Goal: Task Accomplishment & Management: Use online tool/utility

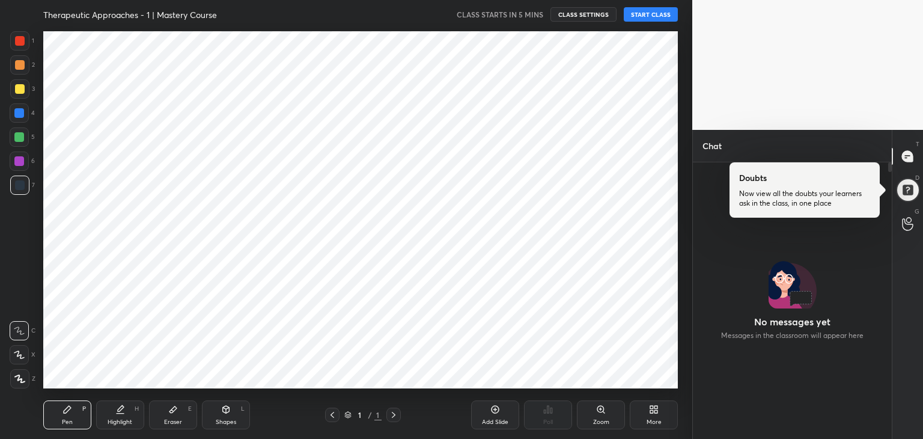
scroll to position [59747, 59465]
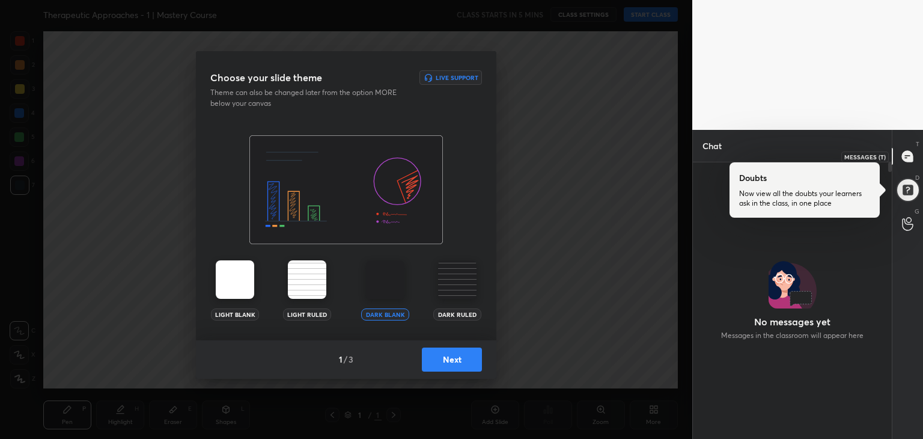
click at [903, 159] on icon at bounding box center [907, 156] width 11 height 11
click at [903, 157] on icon at bounding box center [907, 156] width 11 height 11
drag, startPoint x: 483, startPoint y: 290, endPoint x: 476, endPoint y: 290, distance: 7.2
click at [476, 290] on div "Light Blank Light Ruled Dark Blank Dark Ruled" at bounding box center [346, 290] width 301 height 60
click at [476, 290] on img at bounding box center [457, 279] width 38 height 38
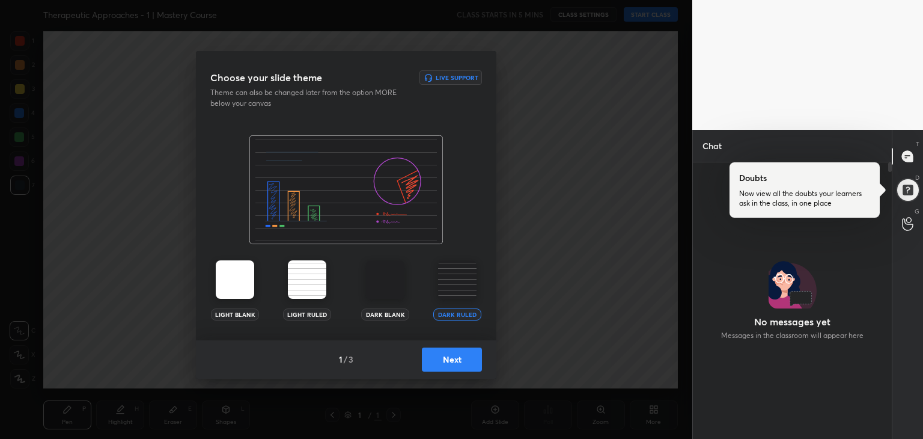
click at [460, 368] on button "Next" at bounding box center [452, 359] width 60 height 24
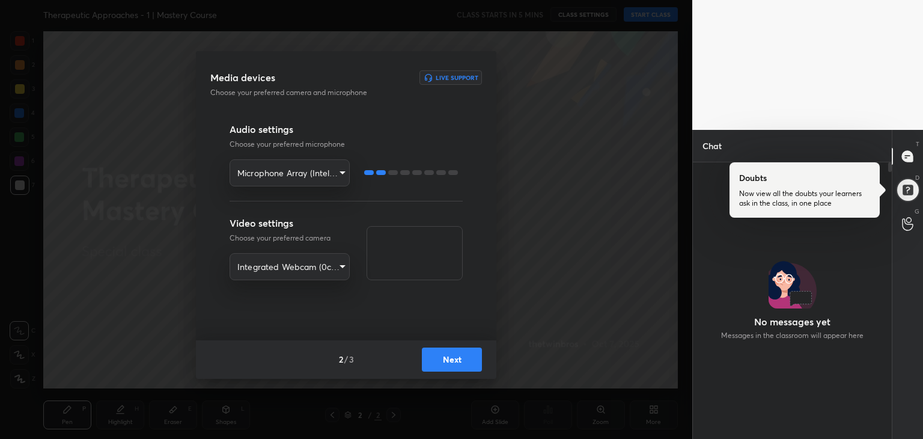
click at [457, 357] on button "Next" at bounding box center [452, 359] width 60 height 24
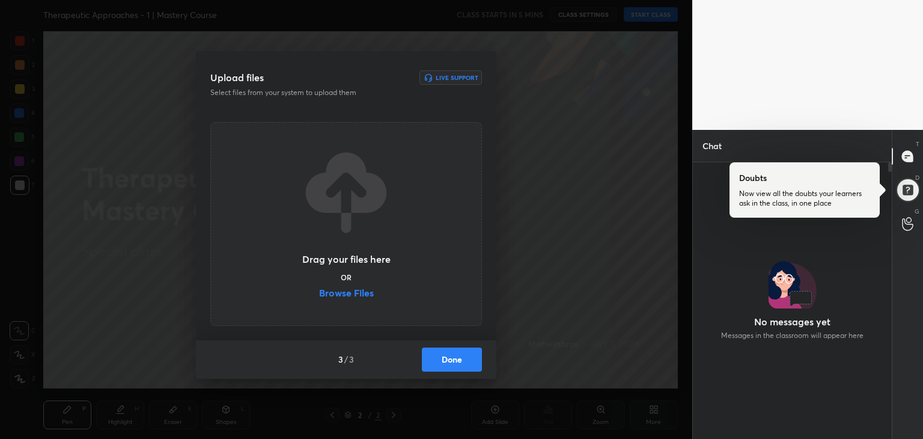
click at [361, 290] on label "Browse Files" at bounding box center [346, 294] width 55 height 13
click at [319, 290] on input "Browse Files" at bounding box center [319, 294] width 0 height 13
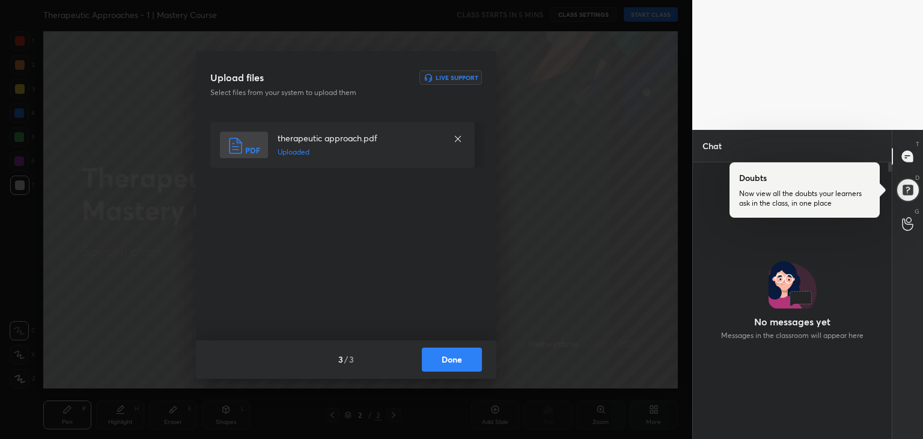
click at [449, 365] on button "Done" at bounding box center [452, 359] width 60 height 24
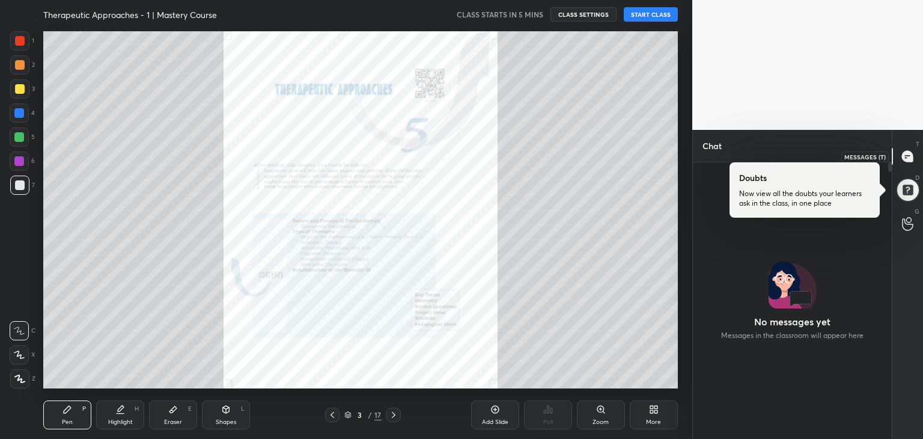
click at [915, 150] on div at bounding box center [908, 156] width 24 height 22
click at [908, 225] on icon at bounding box center [907, 224] width 11 height 14
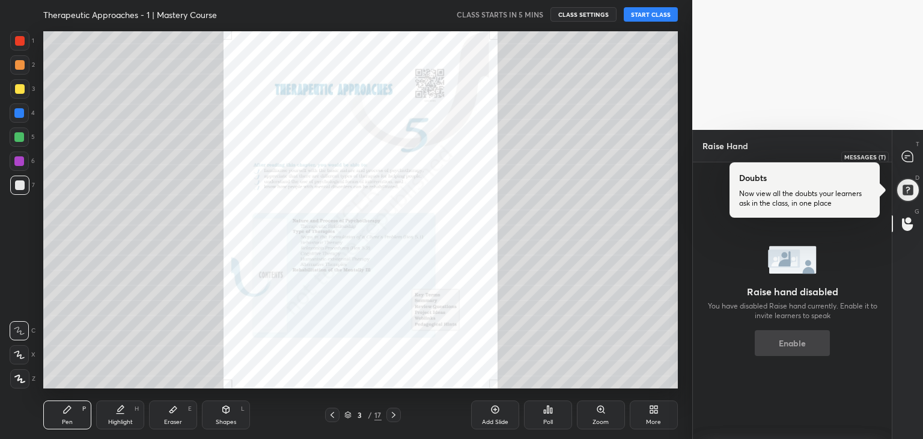
click at [911, 146] on div at bounding box center [908, 156] width 24 height 22
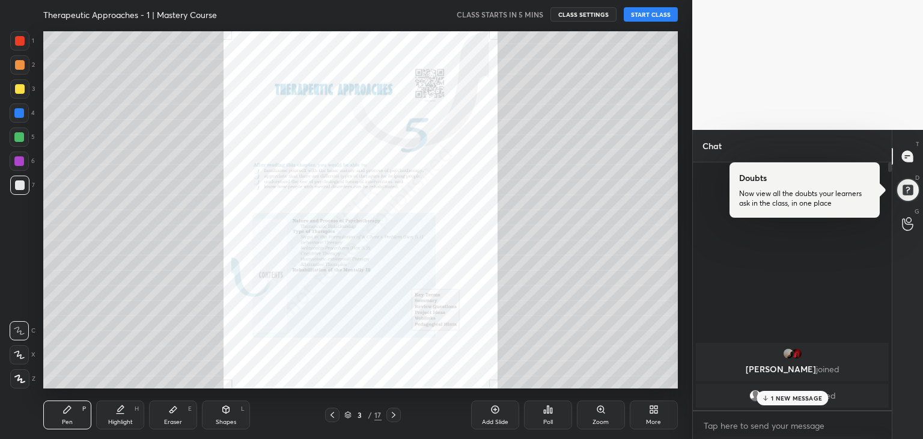
scroll to position [244, 195]
click at [781, 400] on p "1 NEW MESSAGE" at bounding box center [796, 397] width 51 height 7
click at [392, 414] on icon at bounding box center [394, 415] width 10 height 10
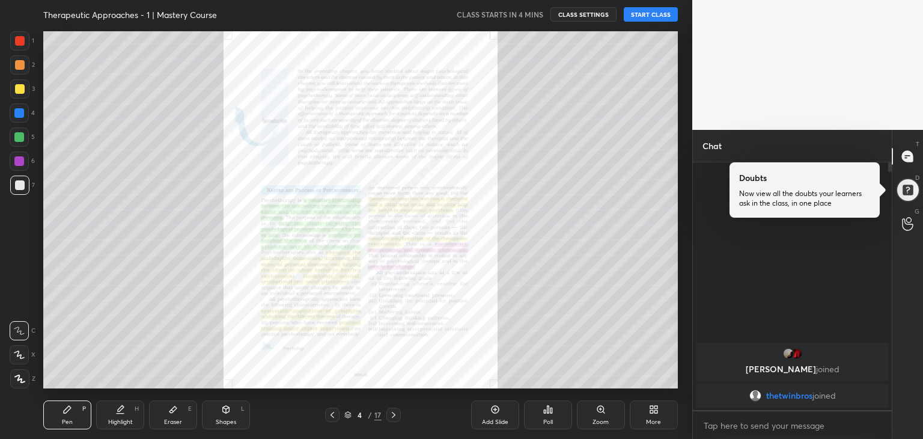
click at [392, 414] on icon at bounding box center [394, 415] width 10 height 10
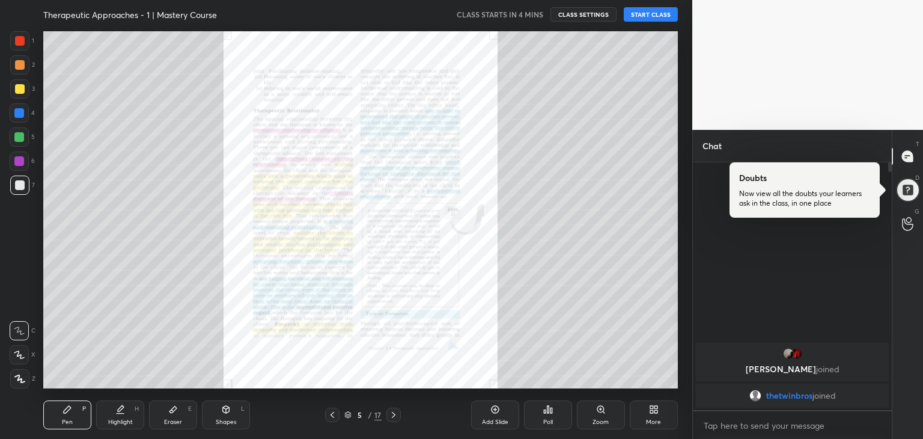
click at [329, 414] on icon at bounding box center [333, 415] width 10 height 10
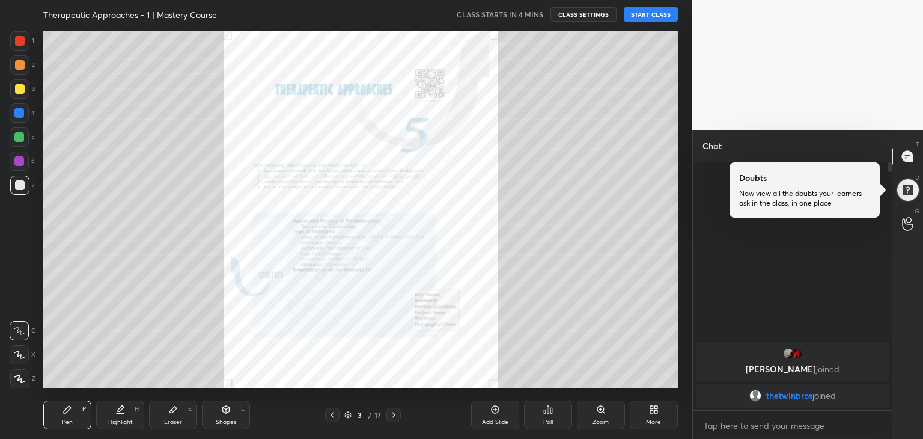
click at [329, 414] on icon at bounding box center [333, 415] width 10 height 10
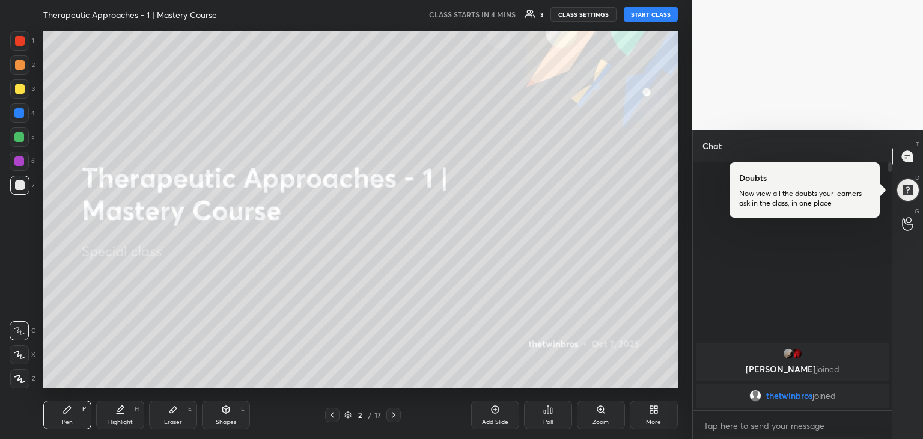
click at [390, 412] on icon at bounding box center [394, 415] width 10 height 10
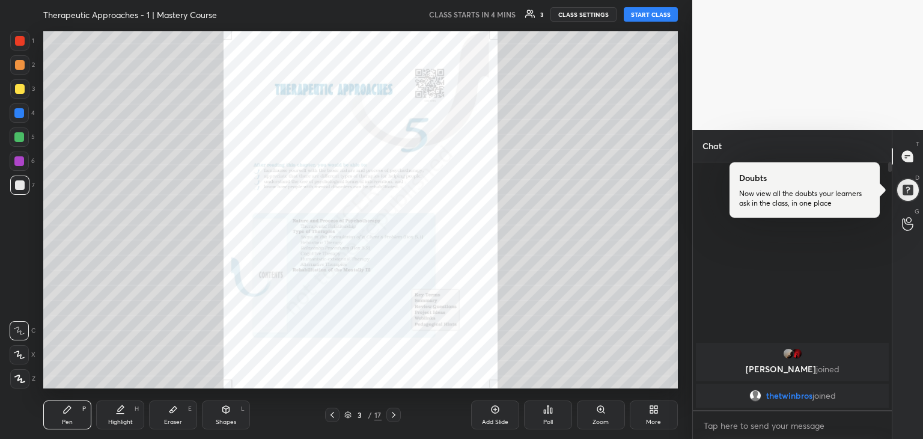
click at [594, 430] on div "Pen P Highlight H Eraser E Shapes L 3 / 17 Add Slide Poll Zoom More" at bounding box center [360, 415] width 635 height 48
click at [597, 424] on div "Zoom" at bounding box center [601, 422] width 16 height 6
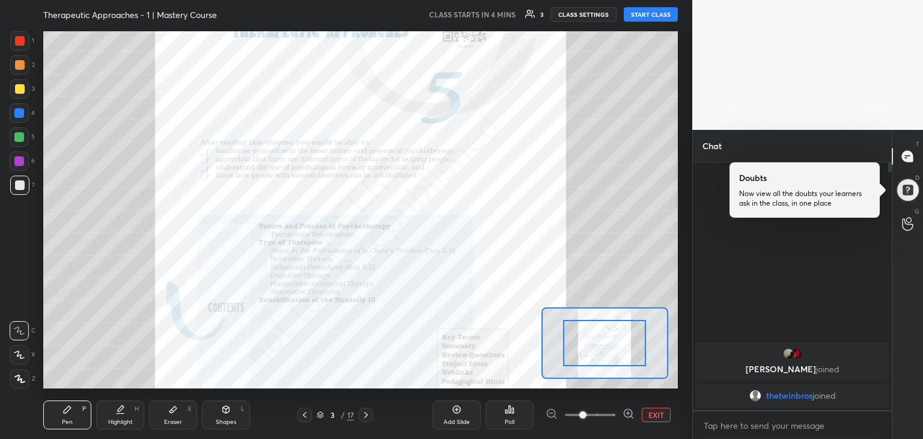
click at [602, 415] on span at bounding box center [590, 415] width 50 height 18
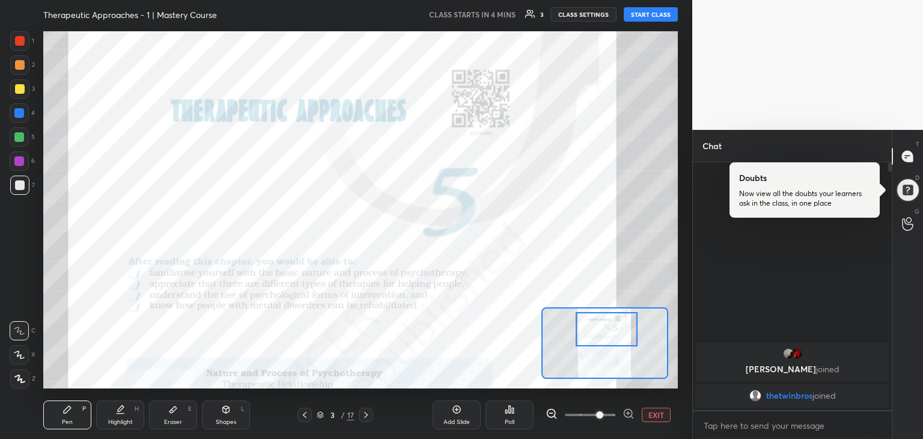
drag, startPoint x: 597, startPoint y: 351, endPoint x: 599, endPoint y: 337, distance: 13.9
click at [599, 337] on div at bounding box center [607, 329] width 63 height 34
click at [640, 16] on button "START CLASS" at bounding box center [651, 14] width 54 height 14
type textarea "x"
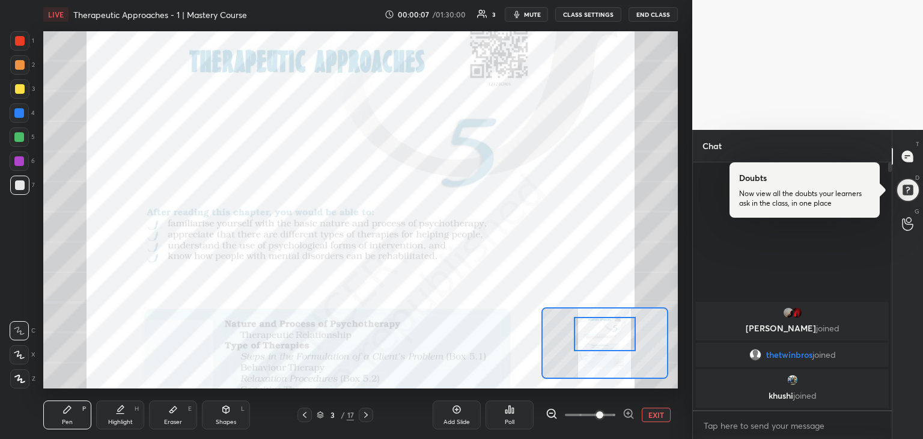
click at [608, 336] on div at bounding box center [605, 334] width 63 height 34
click at [604, 338] on div at bounding box center [605, 343] width 127 height 72
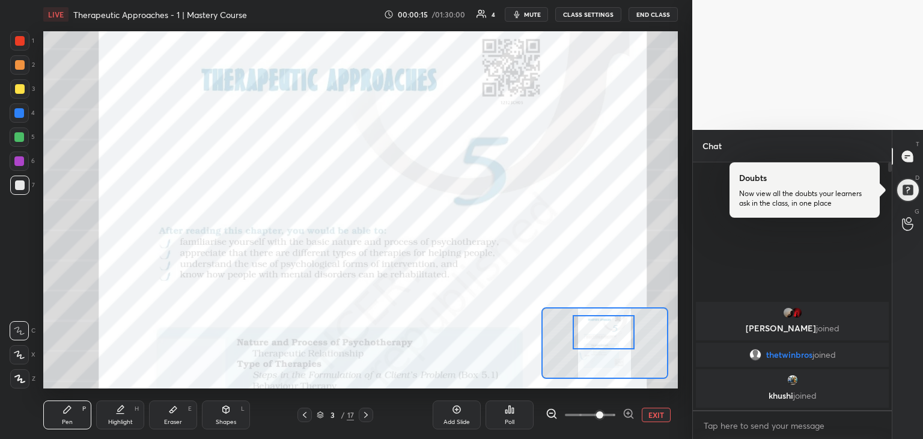
drag, startPoint x: 604, startPoint y: 338, endPoint x: 600, endPoint y: 331, distance: 8.1
click at [600, 331] on div at bounding box center [604, 332] width 63 height 34
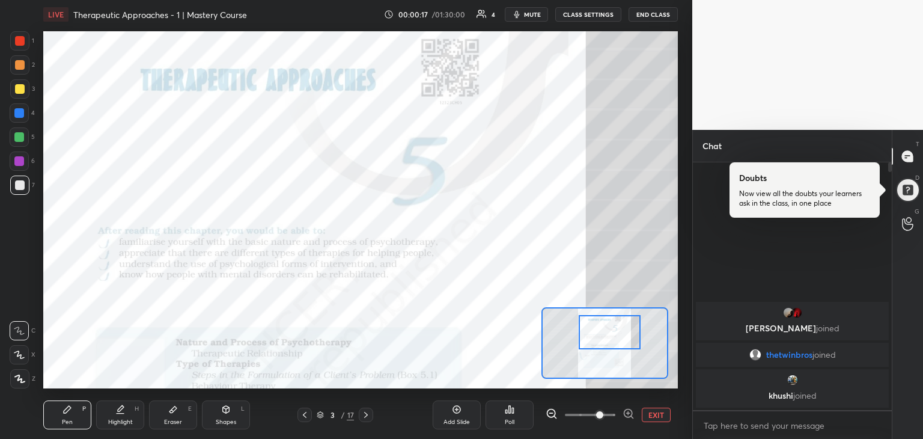
drag, startPoint x: 600, startPoint y: 331, endPoint x: 610, endPoint y: 332, distance: 9.1
click at [610, 332] on div at bounding box center [610, 332] width 63 height 34
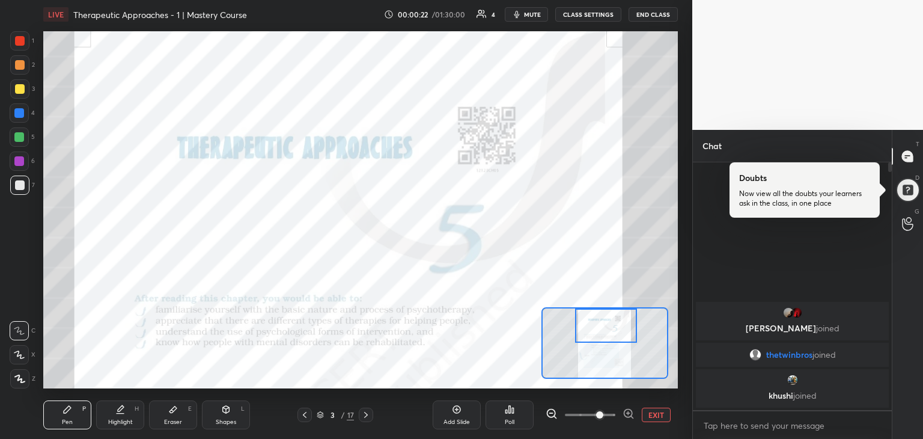
drag, startPoint x: 602, startPoint y: 332, endPoint x: 599, endPoint y: 326, distance: 7.5
click at [599, 326] on div at bounding box center [606, 325] width 63 height 34
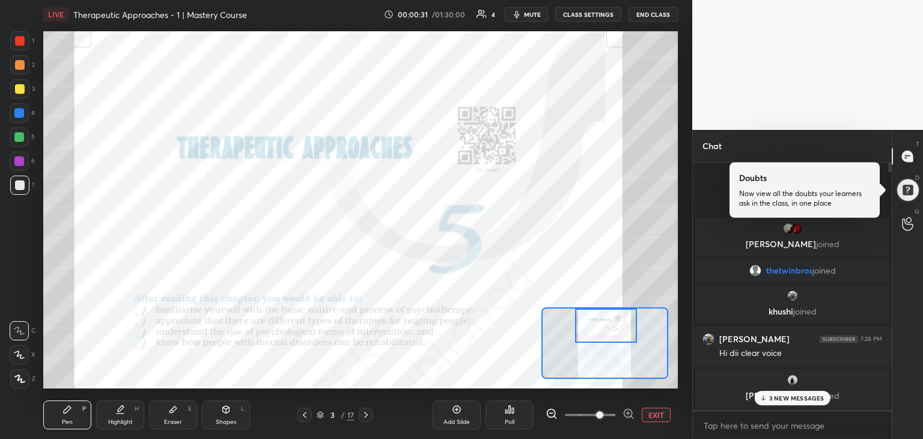
click at [784, 397] on p "3 NEW MESSAGES" at bounding box center [796, 397] width 55 height 7
click at [14, 44] on div at bounding box center [19, 40] width 19 height 19
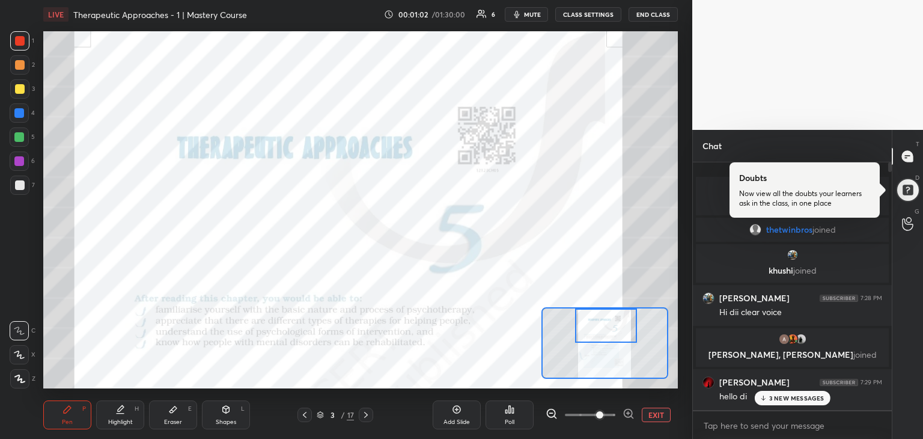
click at [783, 403] on div "3 NEW MESSAGES" at bounding box center [792, 398] width 76 height 14
click at [619, 332] on div at bounding box center [606, 325] width 63 height 34
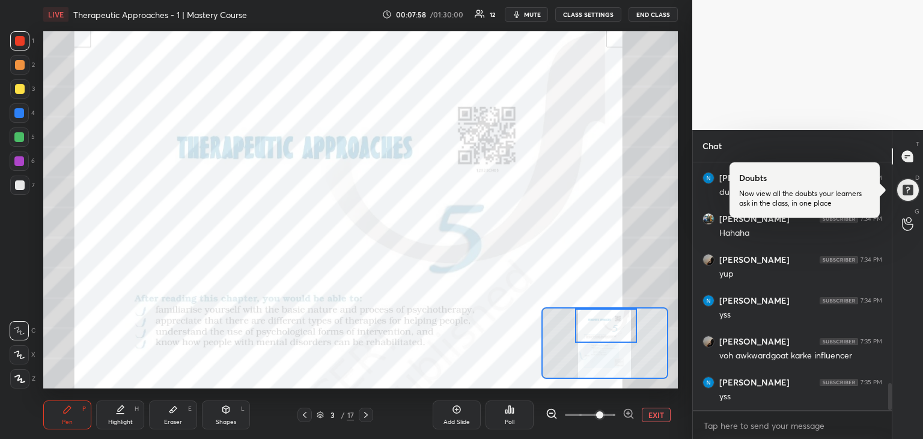
scroll to position [2002, 0]
click at [531, 17] on span "mute" at bounding box center [532, 14] width 17 height 8
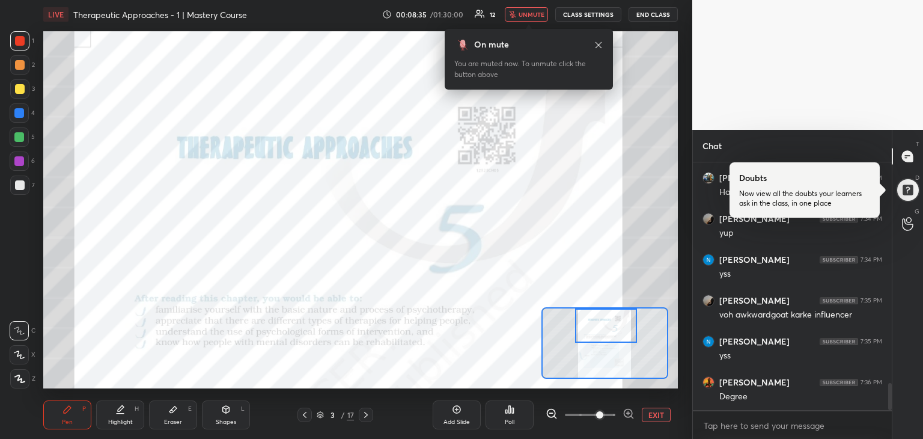
click at [531, 17] on span "unmute" at bounding box center [532, 14] width 26 height 8
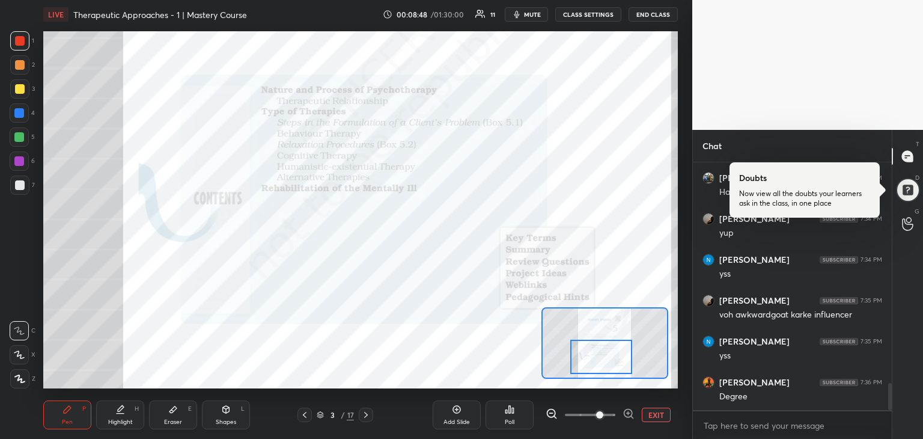
drag, startPoint x: 603, startPoint y: 320, endPoint x: 594, endPoint y: 347, distance: 27.9
click at [594, 347] on div at bounding box center [601, 357] width 63 height 34
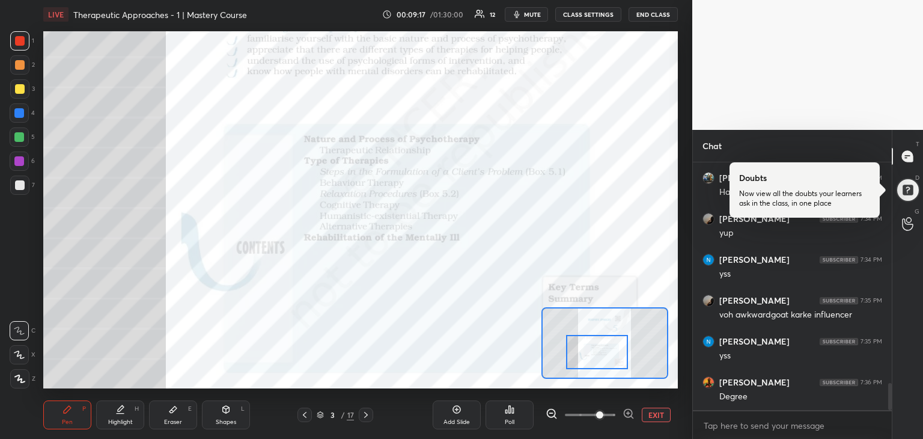
click at [364, 417] on icon at bounding box center [366, 415] width 4 height 6
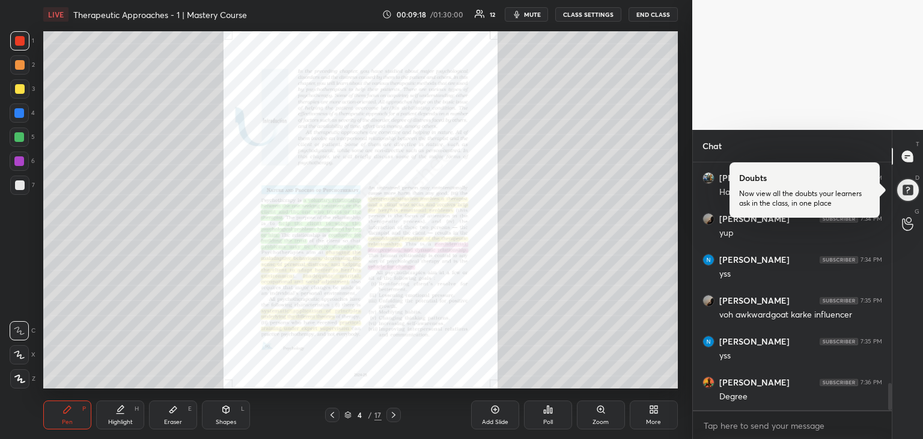
click at [600, 403] on div "Zoom" at bounding box center [601, 414] width 48 height 29
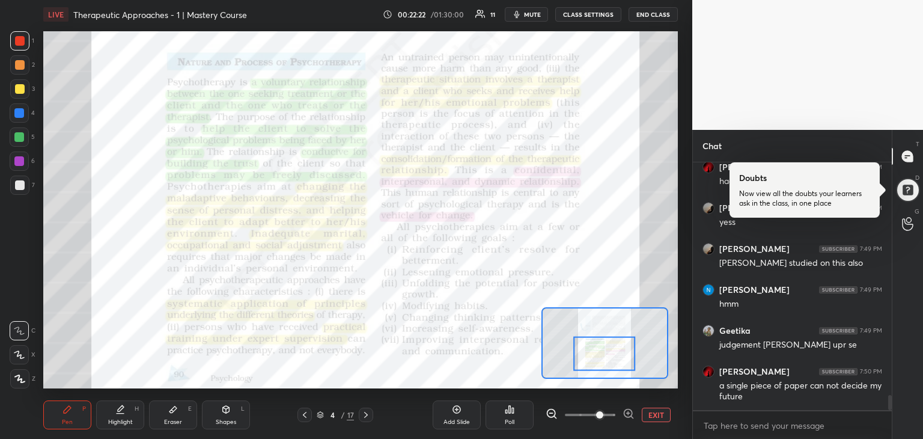
scroll to position [3896, 0]
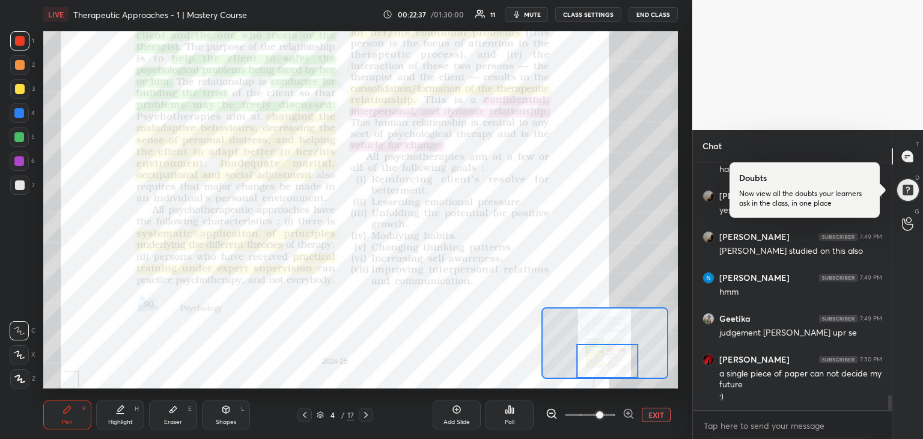
drag, startPoint x: 627, startPoint y: 352, endPoint x: 628, endPoint y: 366, distance: 13.8
click at [628, 366] on div at bounding box center [607, 361] width 63 height 34
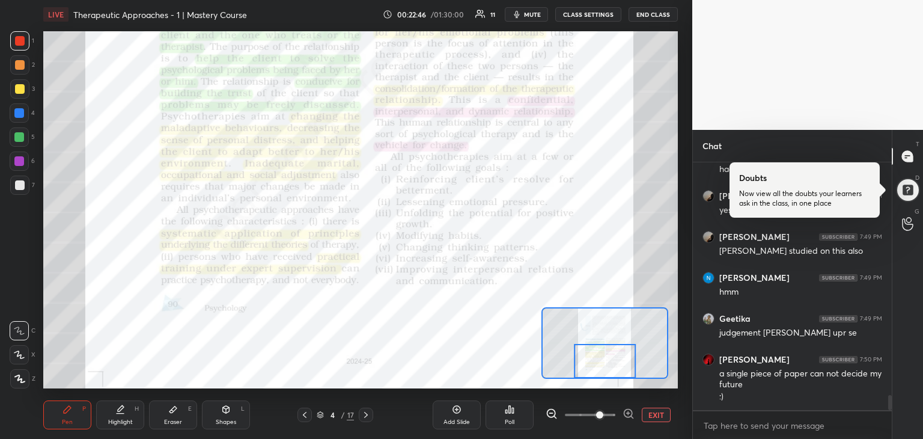
click at [370, 414] on icon at bounding box center [366, 415] width 10 height 10
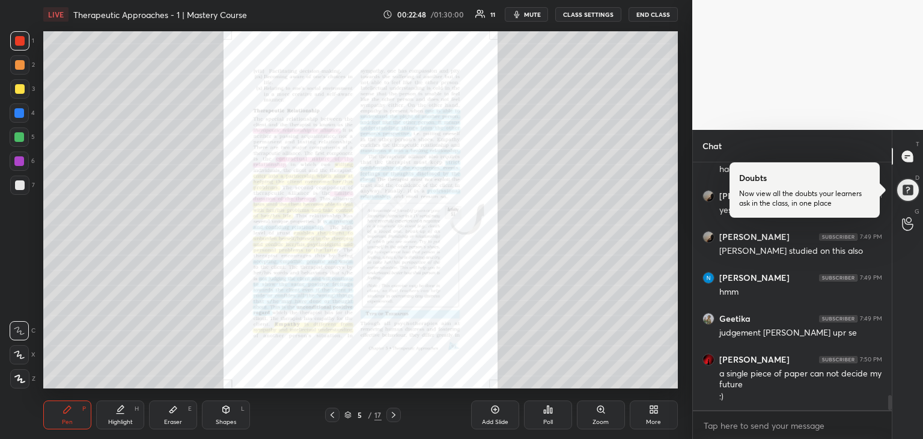
click at [601, 424] on div "Zoom" at bounding box center [601, 422] width 16 height 6
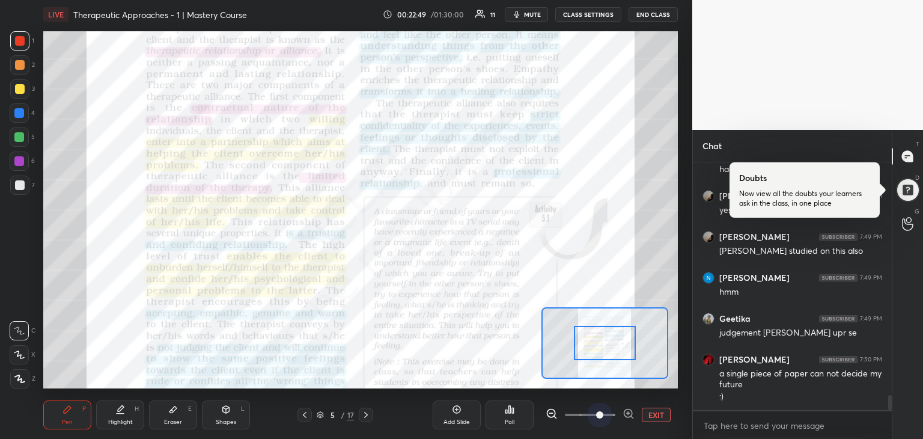
click at [596, 415] on span at bounding box center [590, 415] width 50 height 18
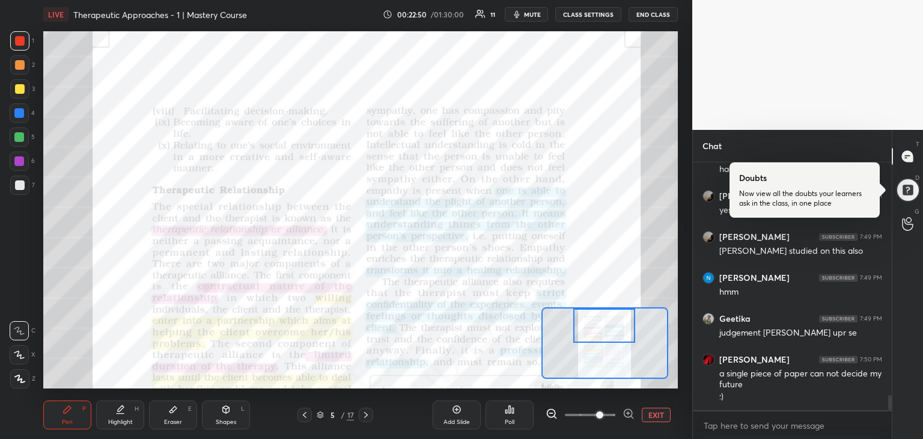
drag, startPoint x: 602, startPoint y: 339, endPoint x: 602, endPoint y: 319, distance: 19.8
click at [602, 319] on div at bounding box center [604, 325] width 63 height 34
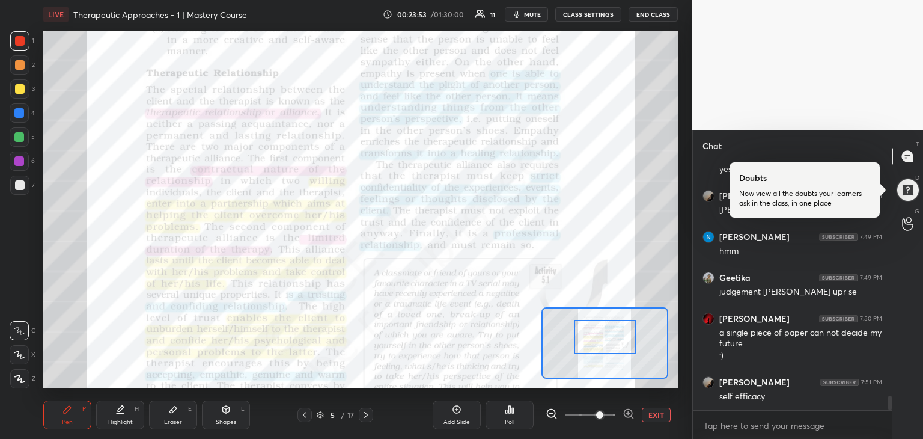
drag, startPoint x: 603, startPoint y: 333, endPoint x: 604, endPoint y: 344, distance: 11.4
click at [604, 344] on div at bounding box center [605, 337] width 63 height 34
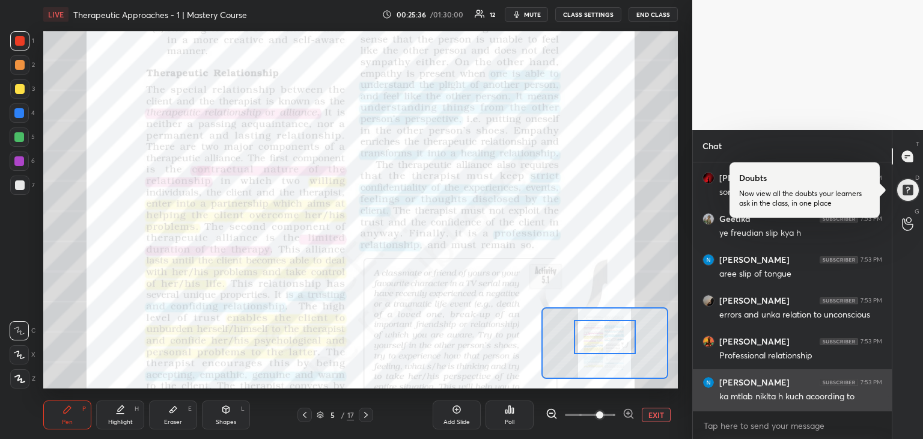
scroll to position [3990, 0]
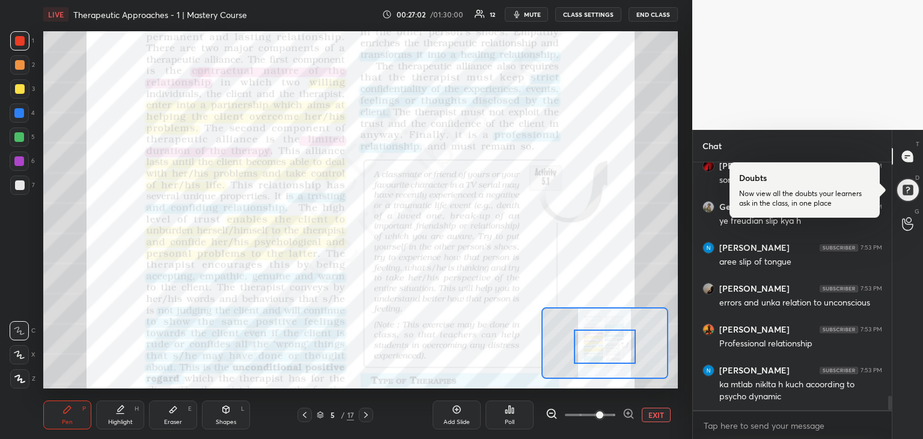
drag, startPoint x: 607, startPoint y: 337, endPoint x: 608, endPoint y: 347, distance: 9.6
click at [608, 347] on div at bounding box center [605, 346] width 63 height 34
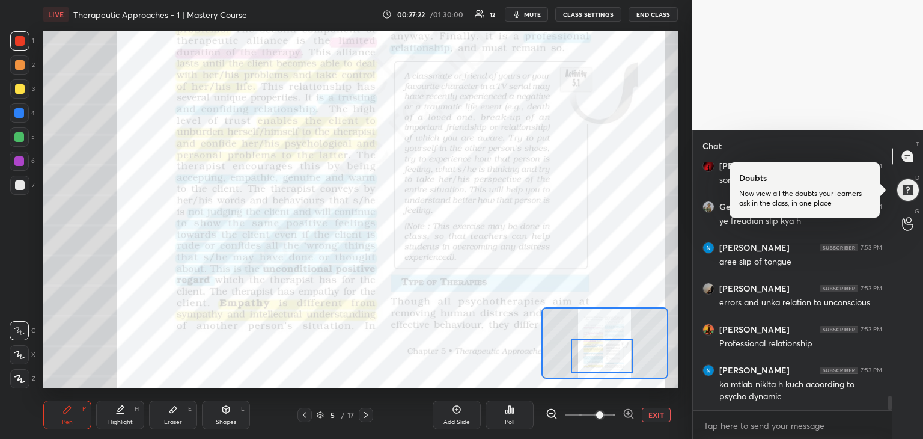
drag, startPoint x: 614, startPoint y: 341, endPoint x: 611, endPoint y: 349, distance: 8.6
click at [611, 349] on div at bounding box center [602, 356] width 63 height 34
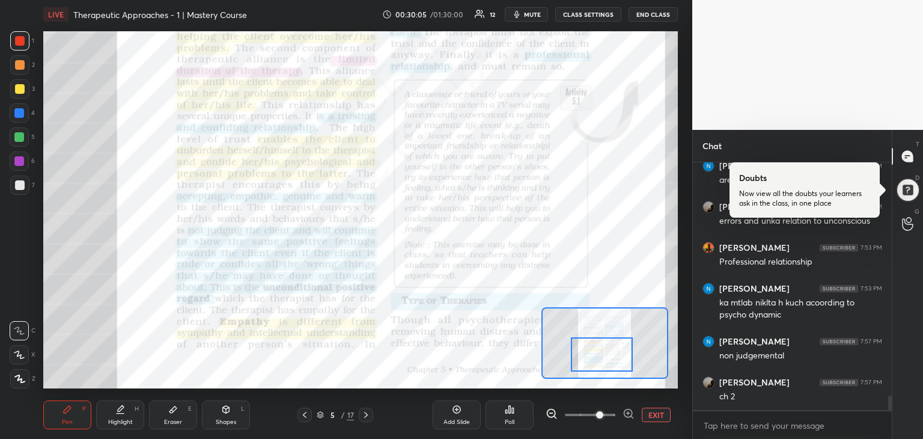
scroll to position [4113, 0]
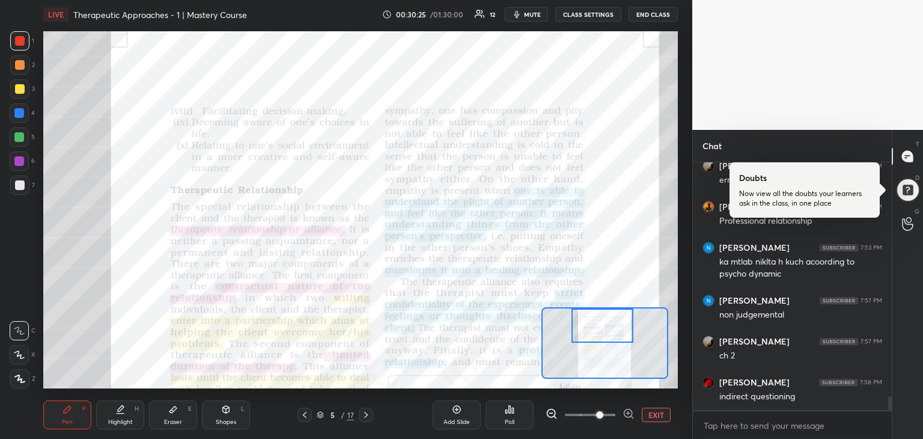
drag, startPoint x: 600, startPoint y: 358, endPoint x: 601, endPoint y: 320, distance: 37.3
click at [601, 320] on div at bounding box center [603, 325] width 63 height 34
click at [603, 322] on div at bounding box center [603, 325] width 63 height 34
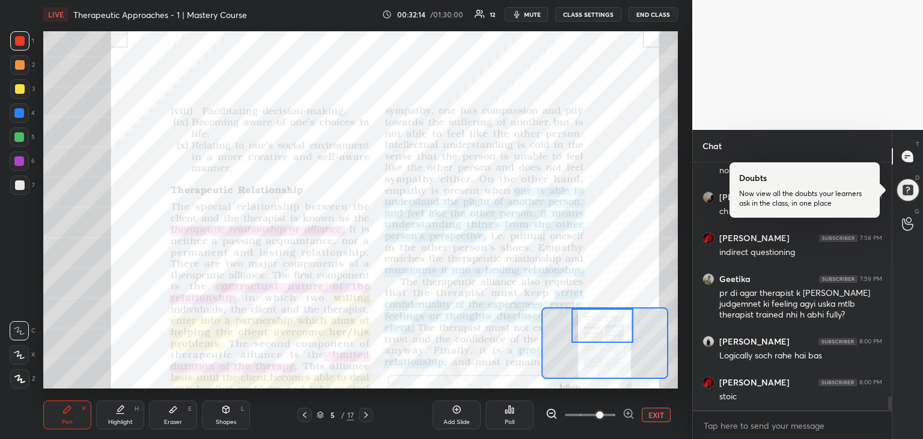
scroll to position [4341, 0]
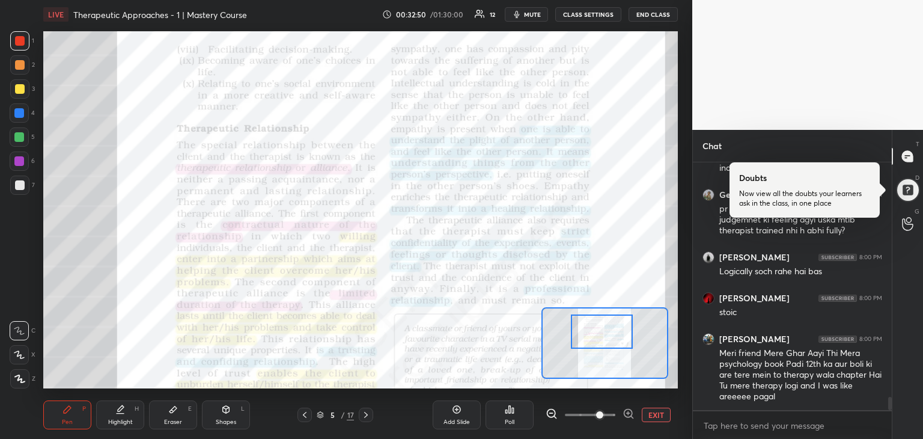
drag, startPoint x: 613, startPoint y: 335, endPoint x: 613, endPoint y: 341, distance: 6.0
click at [613, 341] on div at bounding box center [602, 331] width 63 height 34
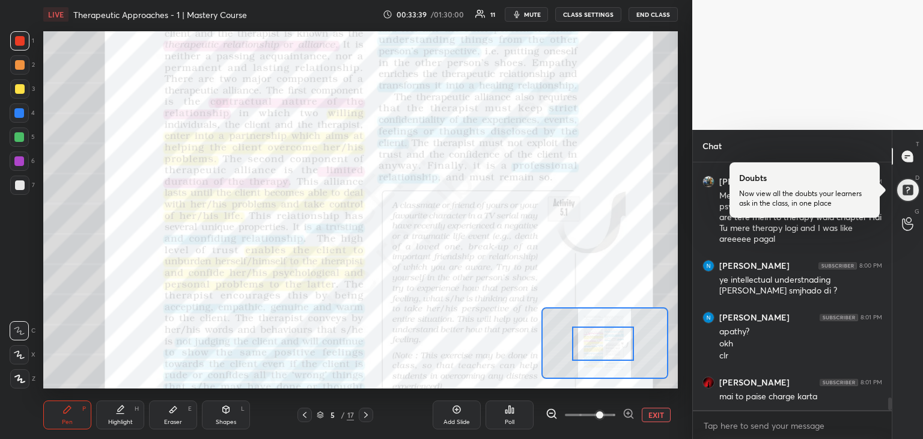
scroll to position [4539, 0]
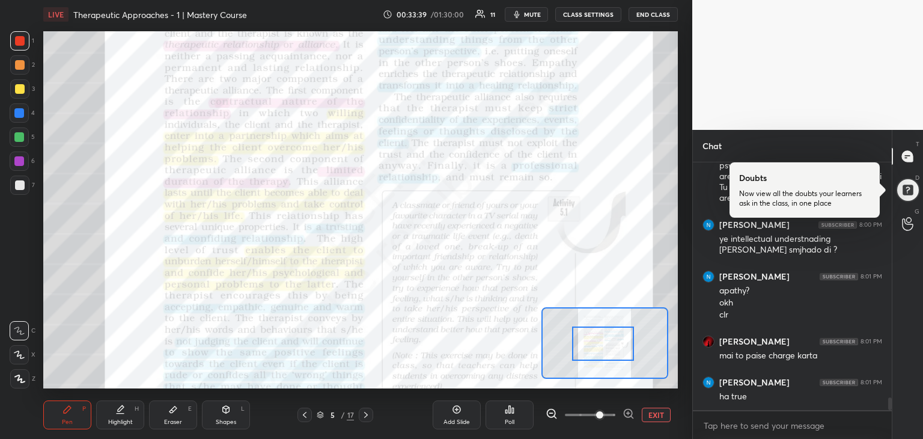
drag, startPoint x: 614, startPoint y: 324, endPoint x: 616, endPoint y: 336, distance: 12.1
click at [616, 336] on div at bounding box center [603, 343] width 63 height 34
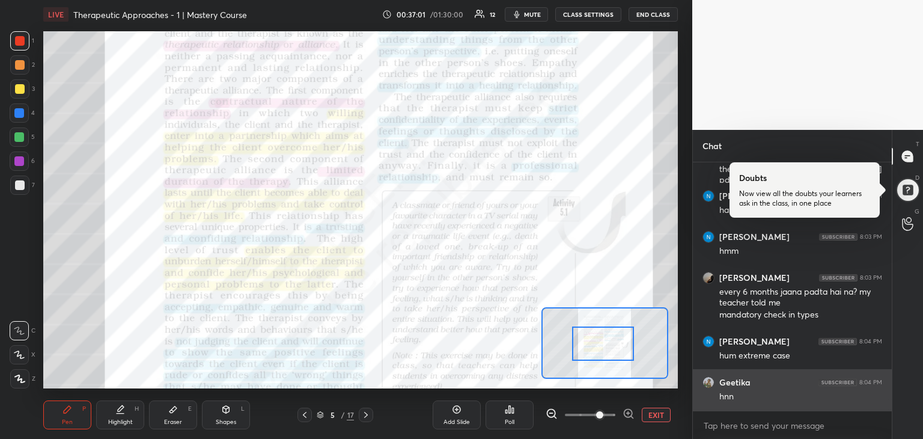
scroll to position [5098, 0]
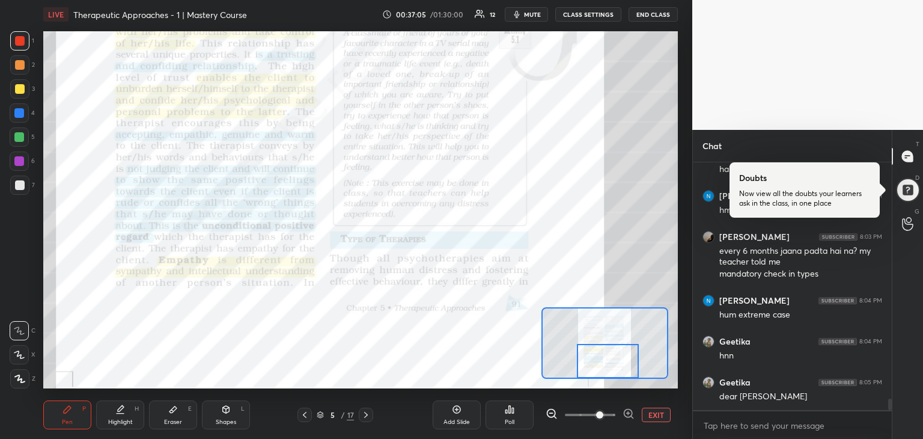
drag, startPoint x: 590, startPoint y: 354, endPoint x: 594, endPoint y: 372, distance: 18.5
click at [594, 372] on div at bounding box center [608, 361] width 63 height 34
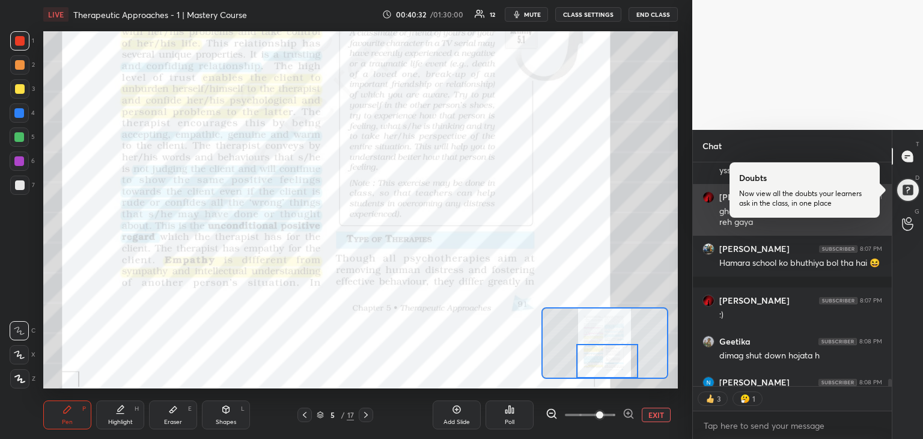
scroll to position [6623, 0]
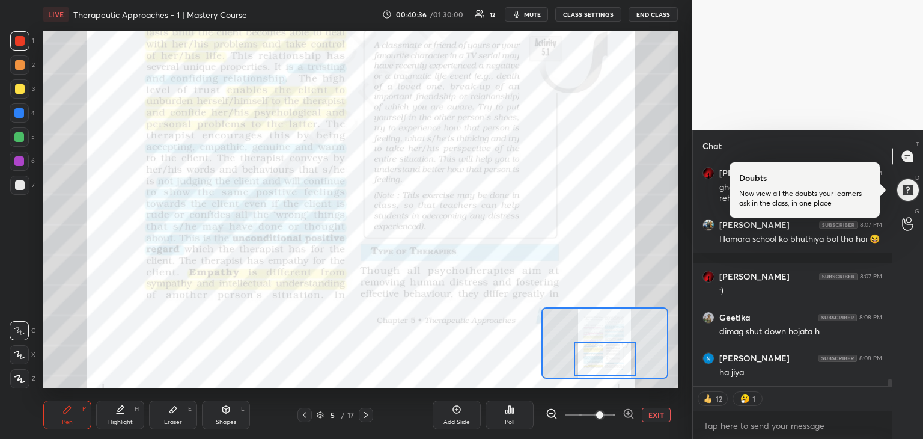
click at [628, 370] on div at bounding box center [605, 359] width 63 height 34
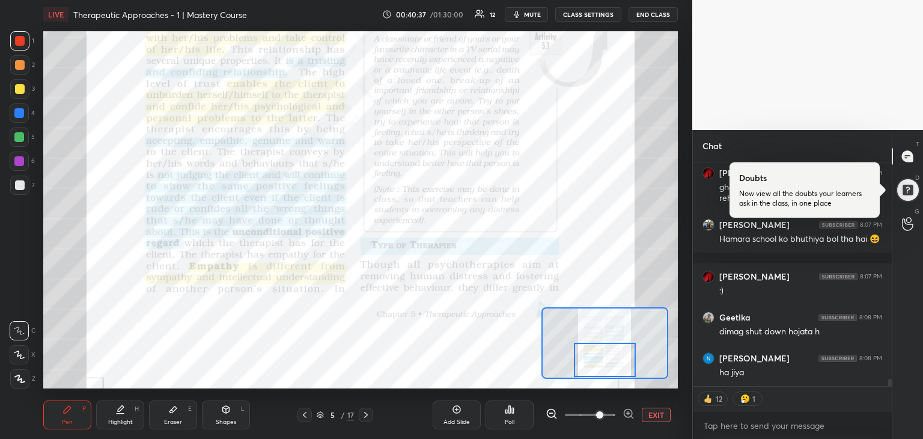
click at [628, 370] on div at bounding box center [605, 360] width 63 height 34
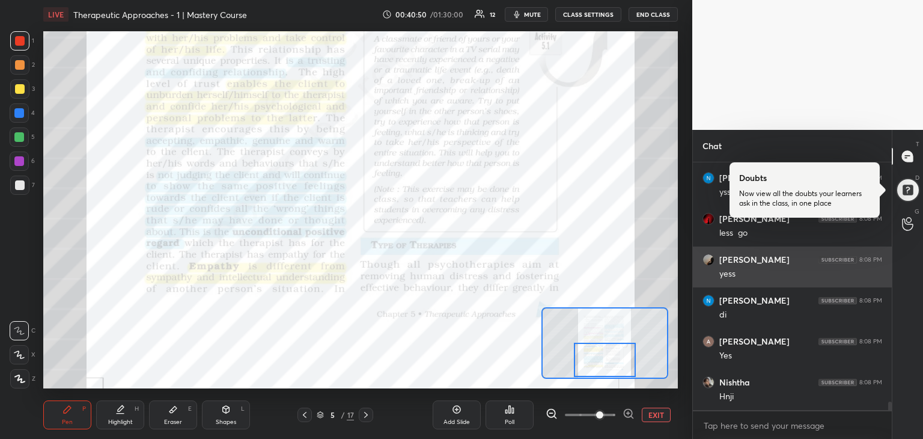
scroll to position [7060, 0]
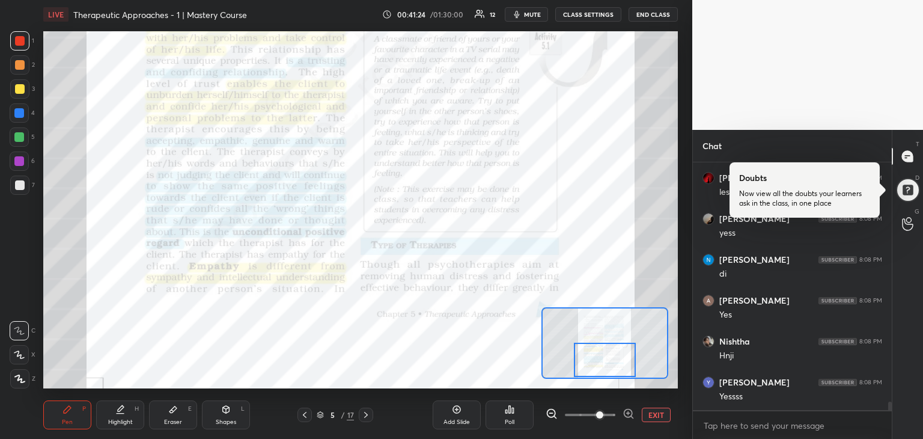
click at [379, 415] on div "Add Slide Poll EXIT" at bounding box center [528, 414] width 300 height 29
click at [364, 409] on div at bounding box center [366, 415] width 14 height 14
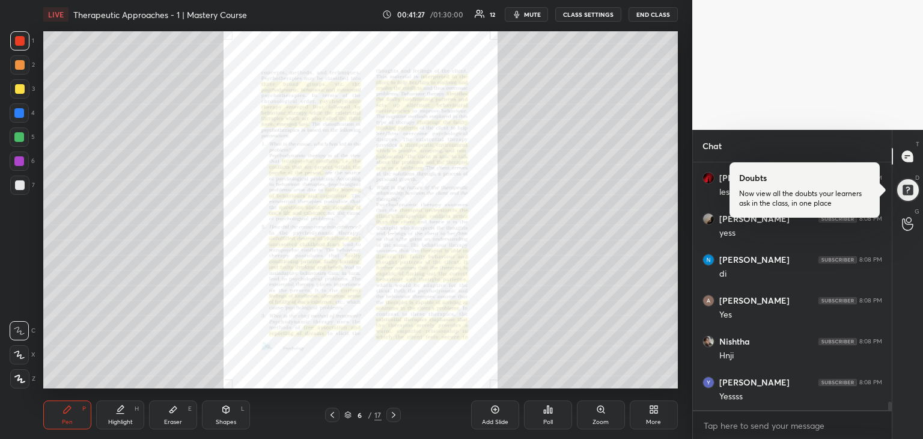
click at [608, 407] on div "Zoom" at bounding box center [601, 414] width 48 height 29
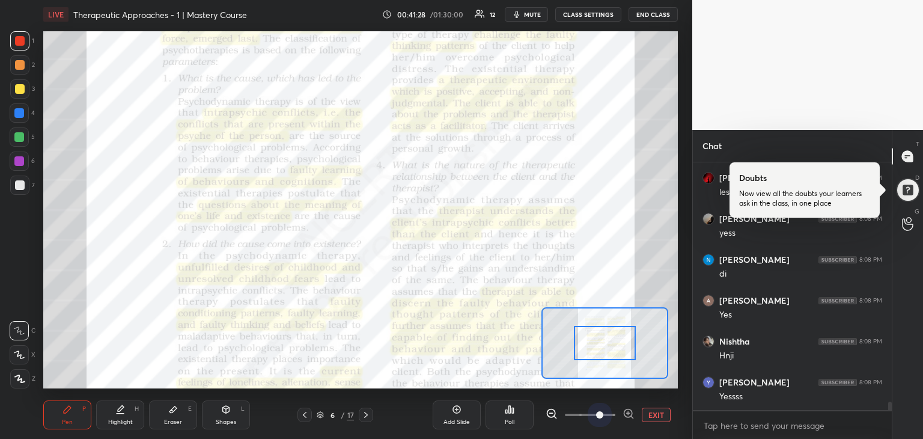
click at [601, 409] on span at bounding box center [590, 415] width 50 height 18
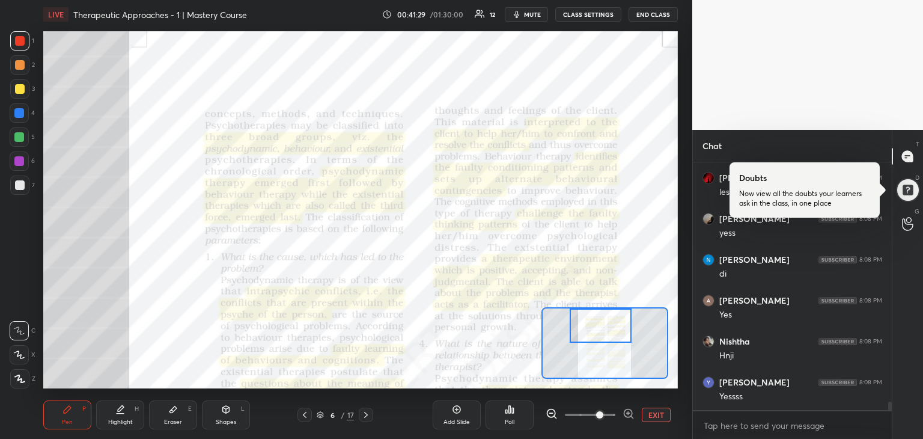
drag, startPoint x: 591, startPoint y: 343, endPoint x: 589, endPoint y: 322, distance: 20.6
click at [589, 322] on div at bounding box center [601, 325] width 63 height 34
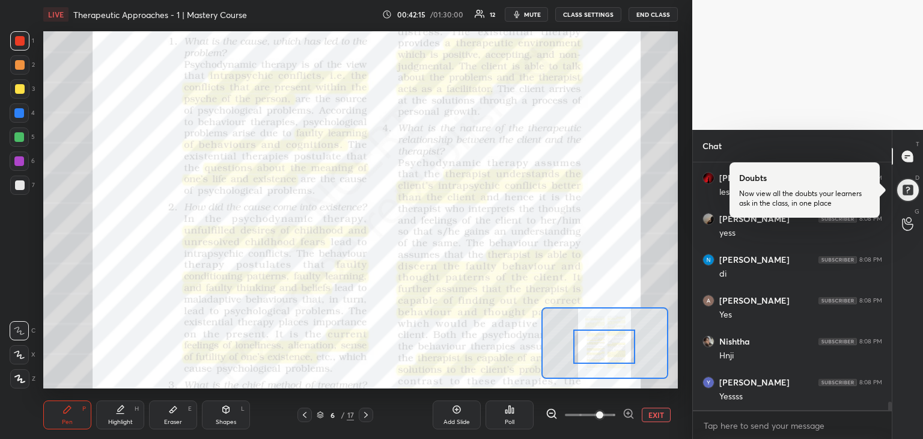
drag, startPoint x: 587, startPoint y: 326, endPoint x: 588, endPoint y: 347, distance: 21.0
click at [588, 347] on div at bounding box center [604, 346] width 63 height 34
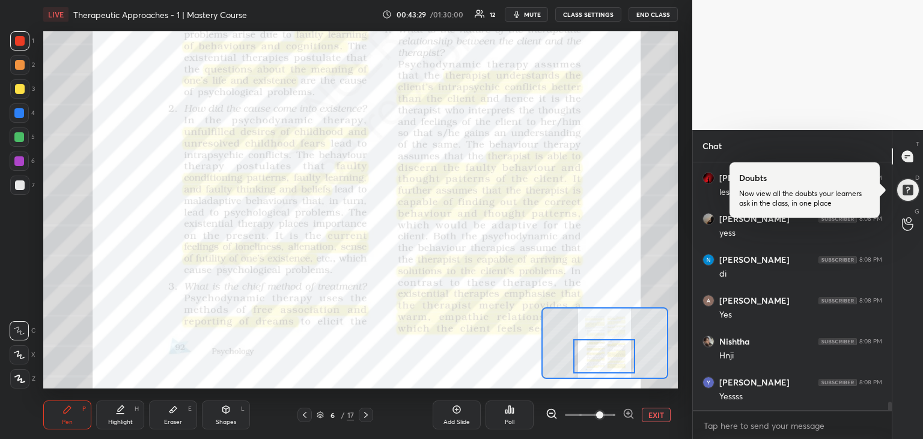
drag, startPoint x: 608, startPoint y: 340, endPoint x: 608, endPoint y: 349, distance: 9.0
click at [608, 349] on div at bounding box center [604, 356] width 63 height 34
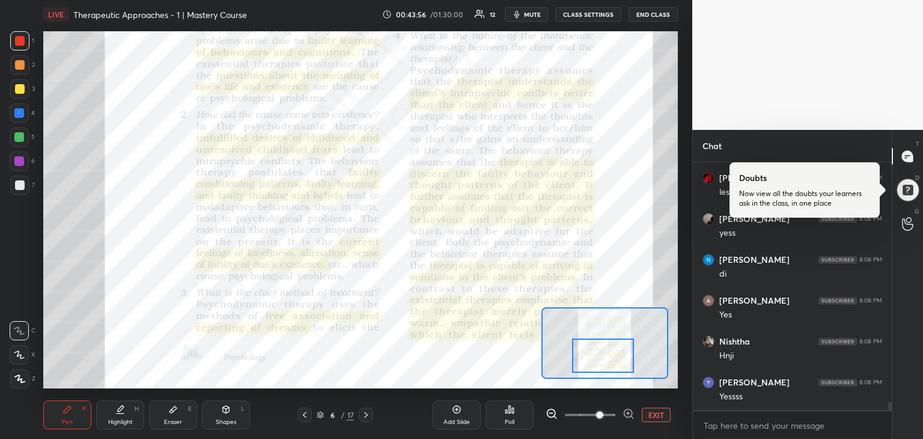
click at [522, 10] on icon "button" at bounding box center [517, 15] width 10 height 10
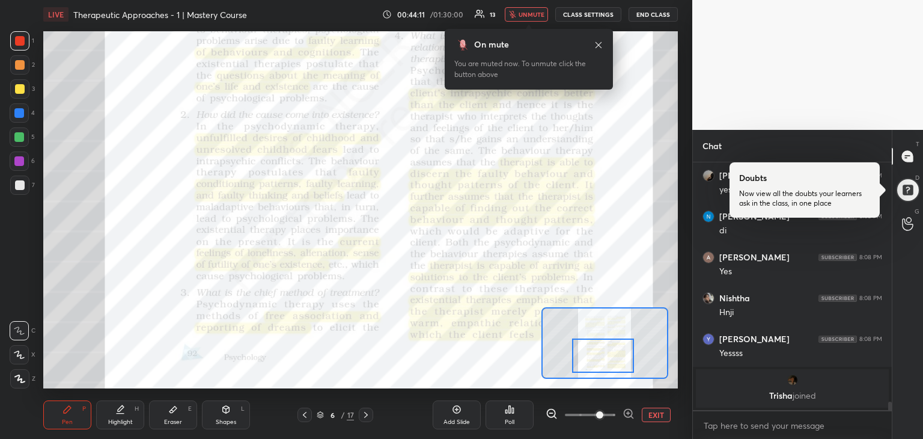
click at [525, 8] on button "unmute" at bounding box center [526, 14] width 43 height 14
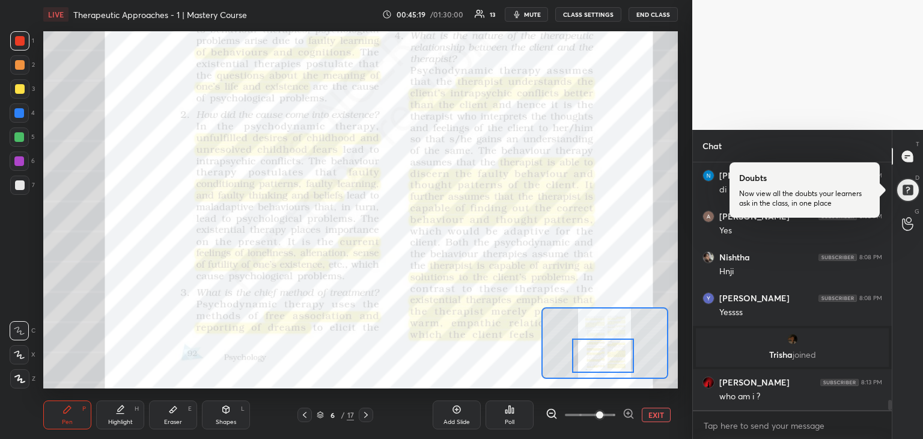
scroll to position [5896, 0]
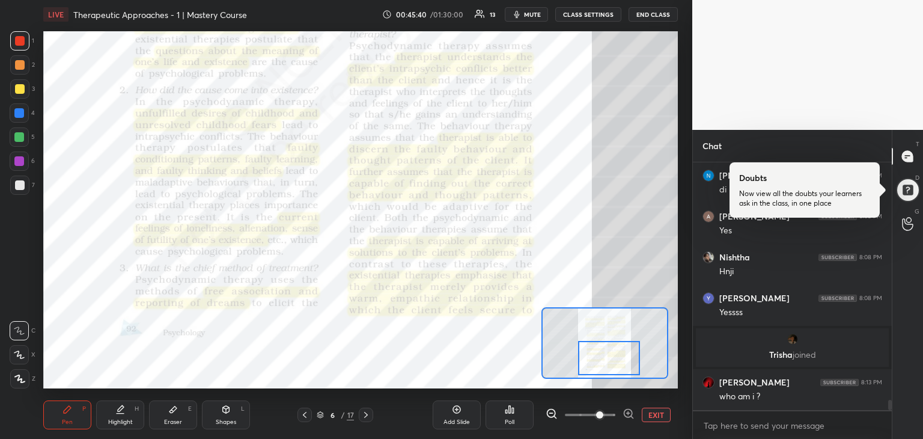
drag, startPoint x: 605, startPoint y: 362, endPoint x: 616, endPoint y: 365, distance: 10.8
click at [616, 365] on div at bounding box center [609, 358] width 63 height 34
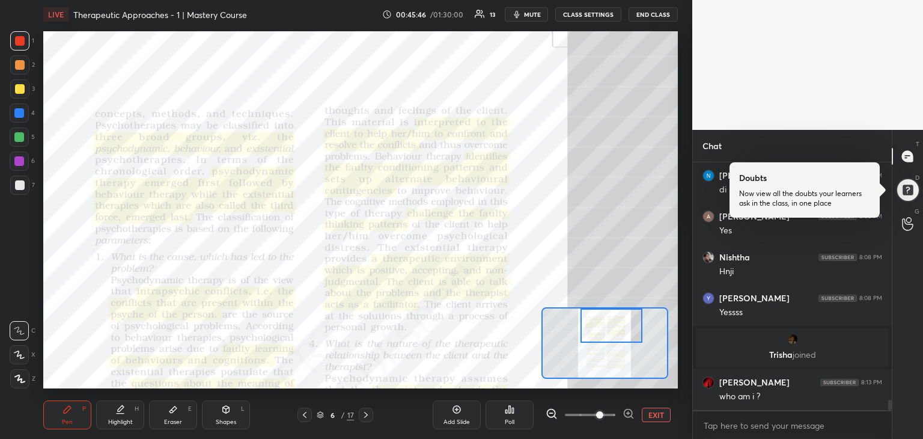
drag, startPoint x: 614, startPoint y: 360, endPoint x: 612, endPoint y: 316, distance: 44.5
click at [612, 316] on div at bounding box center [612, 325] width 63 height 34
click at [612, 332] on div at bounding box center [612, 325] width 63 height 34
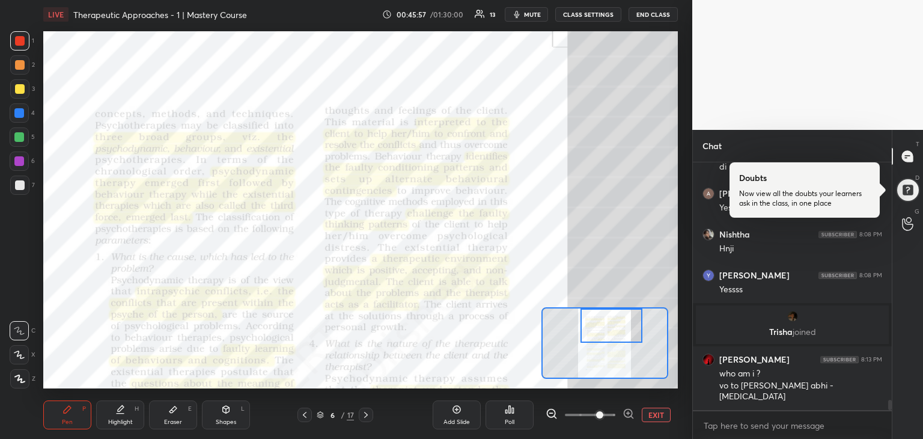
scroll to position [5959, 0]
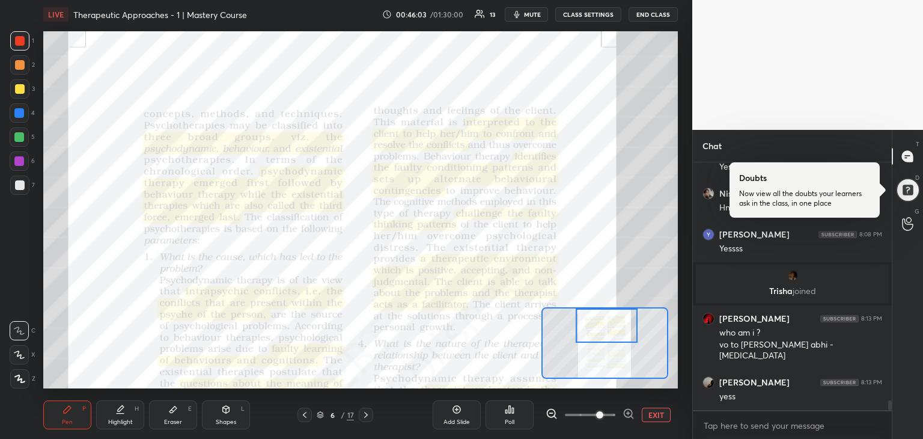
drag, startPoint x: 608, startPoint y: 347, endPoint x: 607, endPoint y: 327, distance: 19.9
click at [607, 327] on div at bounding box center [607, 325] width 63 height 34
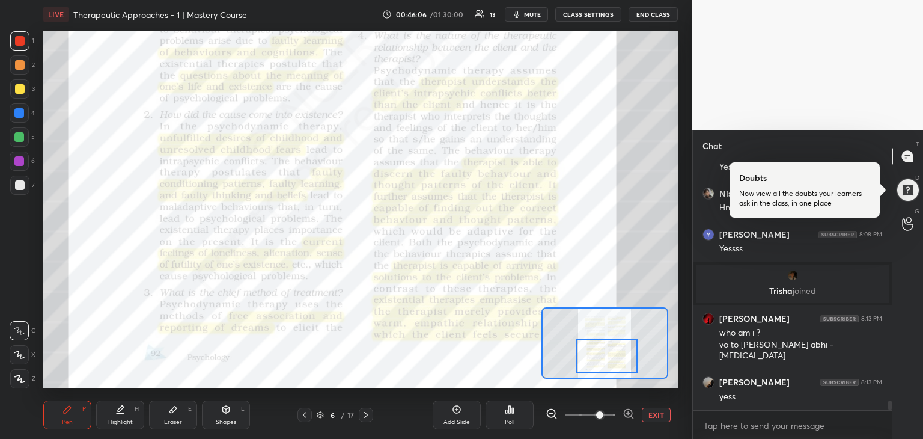
scroll to position [6000, 0]
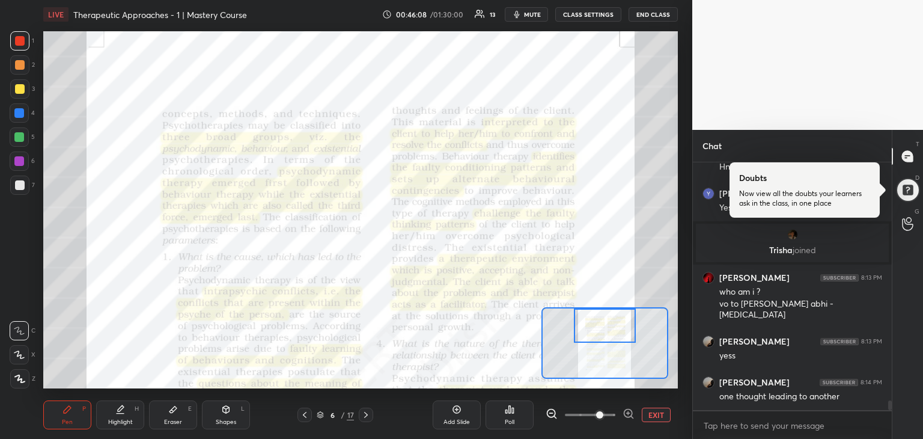
drag, startPoint x: 605, startPoint y: 330, endPoint x: 603, endPoint y: 314, distance: 15.8
click at [603, 314] on div at bounding box center [605, 325] width 63 height 34
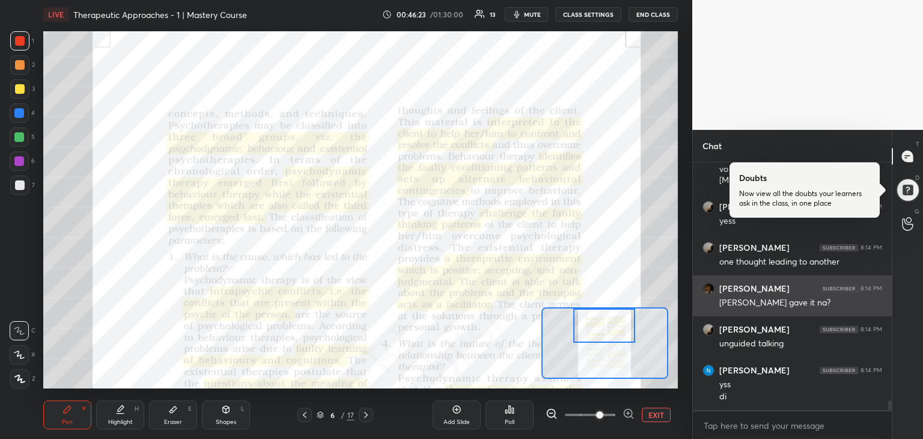
scroll to position [6176, 0]
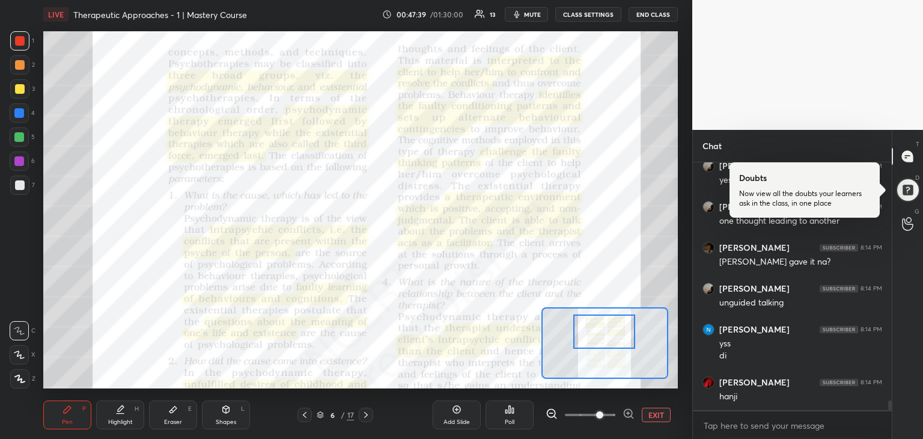
click at [611, 342] on div at bounding box center [604, 331] width 63 height 34
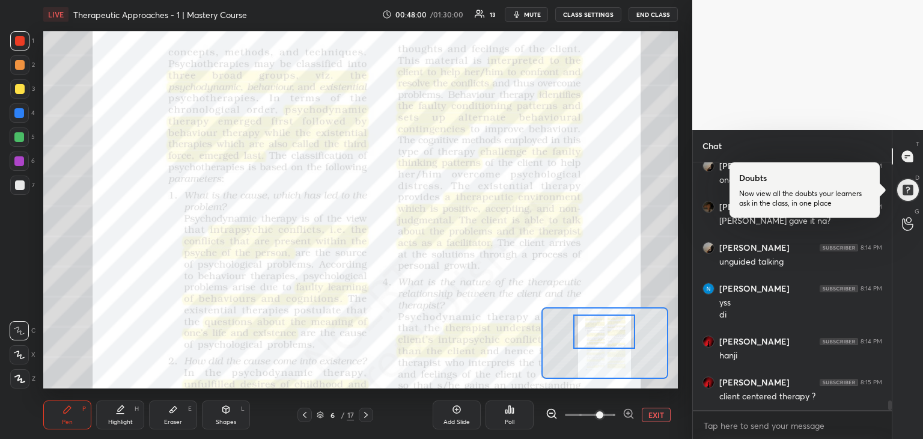
scroll to position [6257, 0]
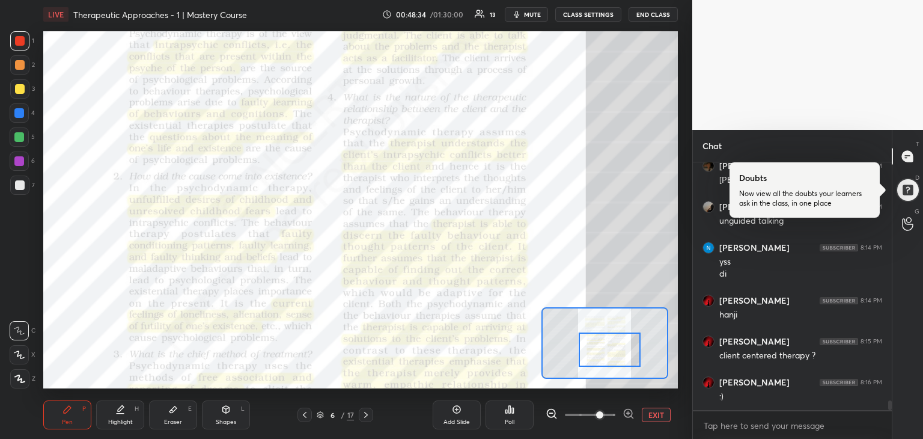
drag, startPoint x: 614, startPoint y: 336, endPoint x: 620, endPoint y: 352, distance: 17.1
click at [620, 352] on div at bounding box center [610, 349] width 63 height 34
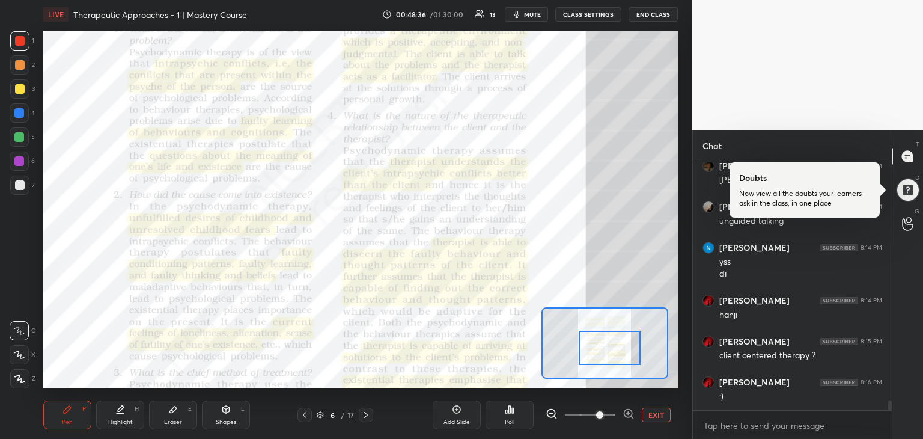
scroll to position [6298, 0]
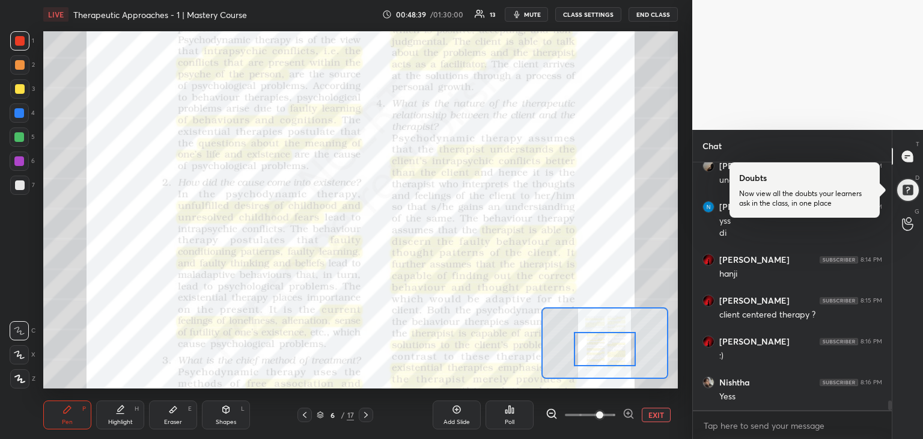
click at [605, 335] on div at bounding box center [605, 349] width 63 height 34
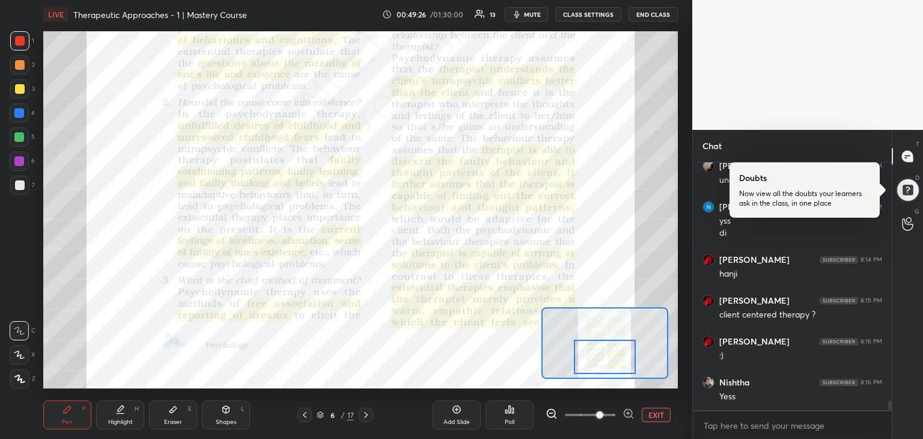
drag, startPoint x: 598, startPoint y: 359, endPoint x: 598, endPoint y: 367, distance: 8.4
click at [598, 367] on div at bounding box center [605, 357] width 63 height 34
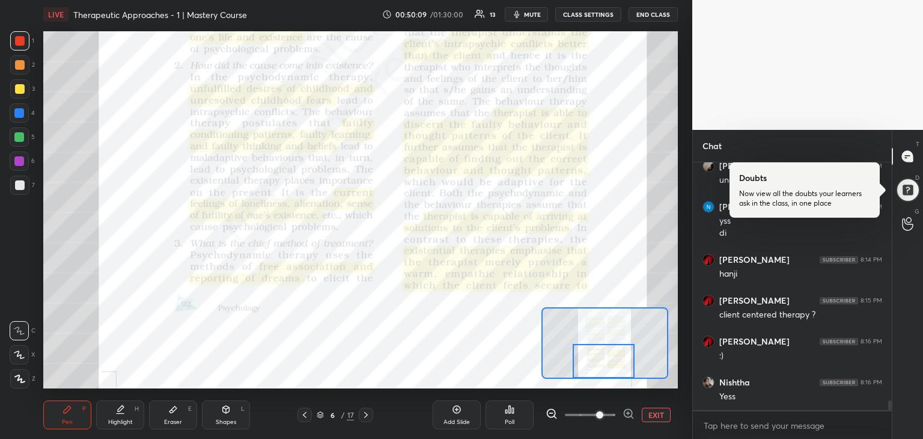
drag, startPoint x: 622, startPoint y: 361, endPoint x: 620, endPoint y: 369, distance: 7.9
click at [620, 369] on div at bounding box center [604, 361] width 63 height 34
click at [363, 418] on icon at bounding box center [366, 415] width 10 height 10
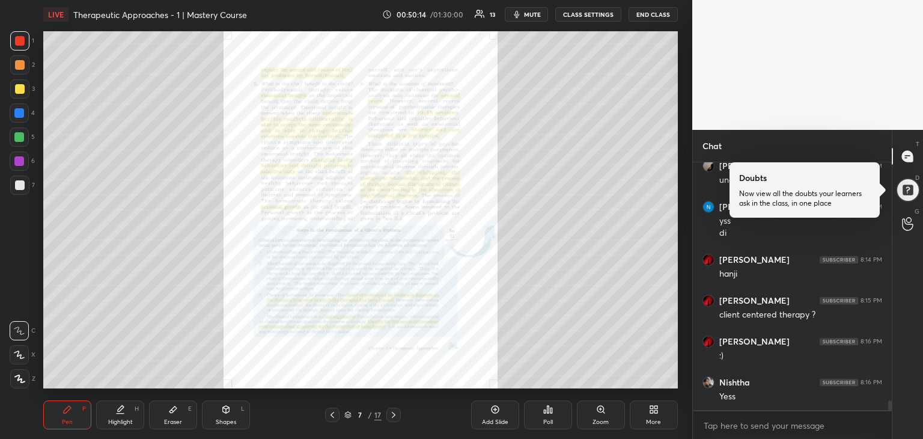
click at [594, 415] on div "Zoom" at bounding box center [601, 414] width 48 height 29
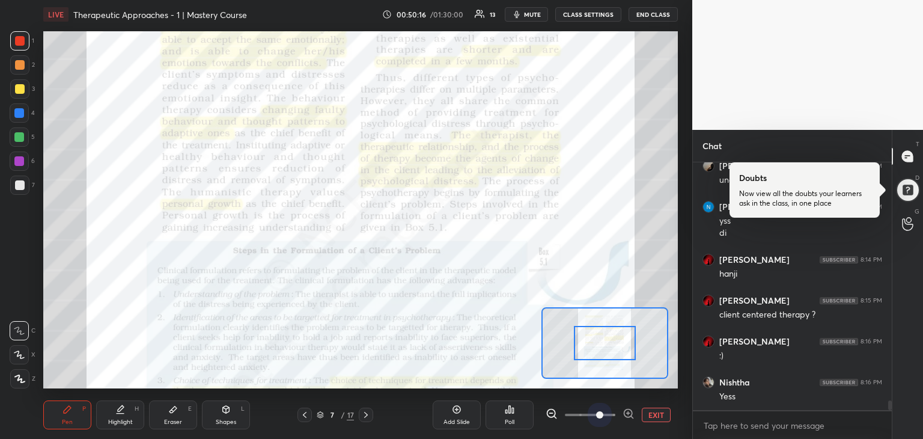
click at [590, 325] on div "LIVE Therapeutic Approaches - 1 | Mastery Course 00:50:16 / 01:30:00 13 mute CL…" at bounding box center [360, 219] width 644 height 439
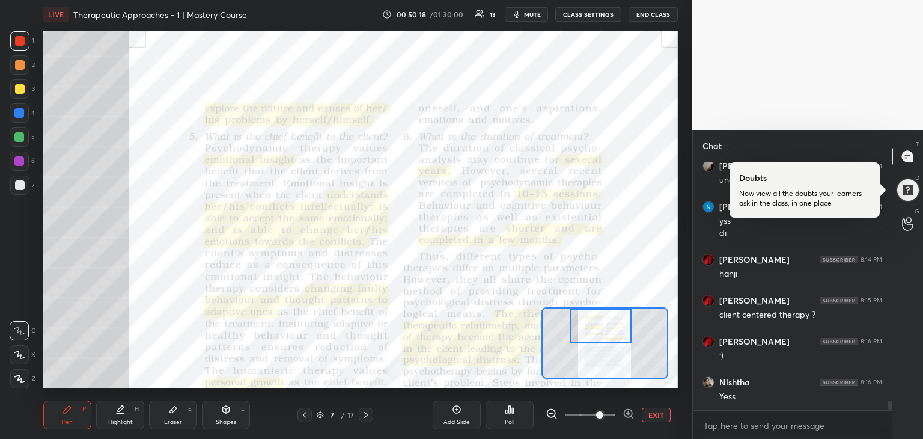
drag, startPoint x: 595, startPoint y: 341, endPoint x: 590, endPoint y: 323, distance: 18.1
click at [590, 323] on div at bounding box center [601, 325] width 63 height 34
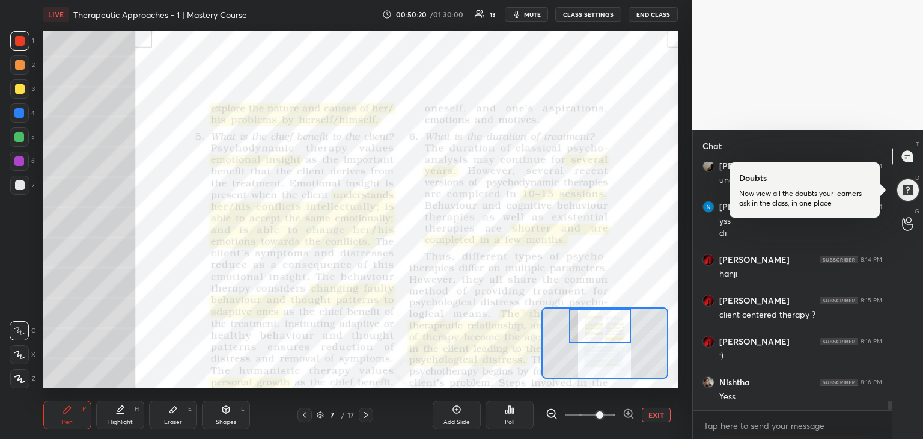
click at [596, 342] on div at bounding box center [600, 325] width 63 height 34
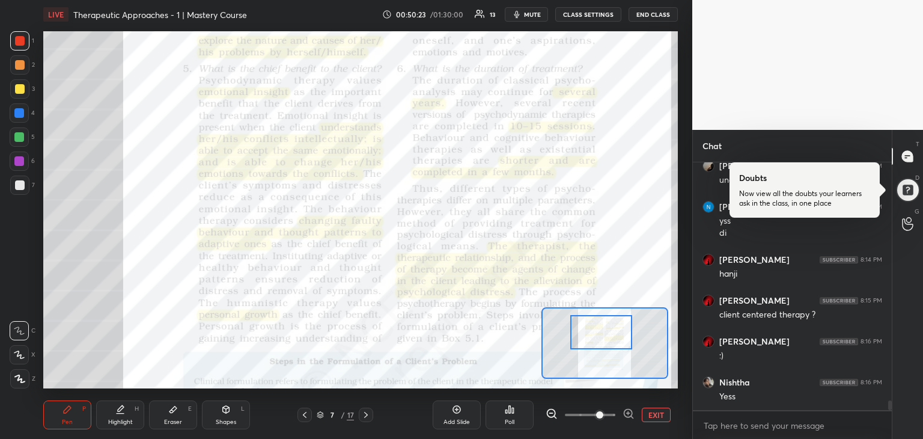
click at [610, 337] on div at bounding box center [601, 332] width 63 height 34
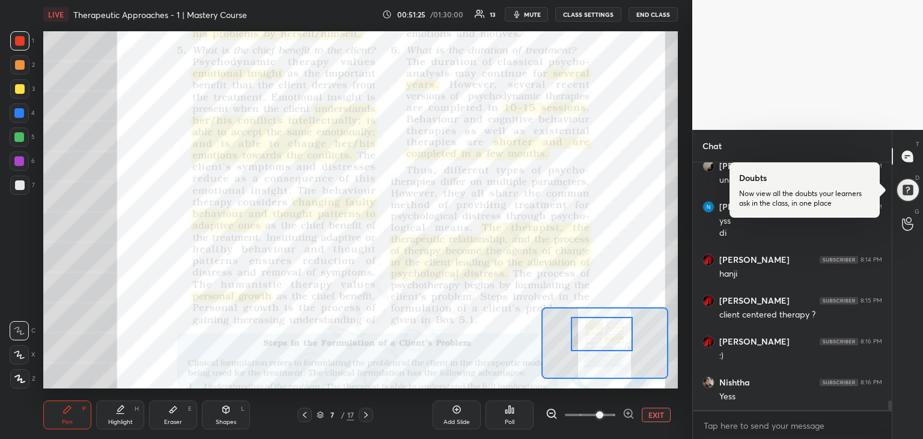
drag, startPoint x: 611, startPoint y: 348, endPoint x: 599, endPoint y: 321, distance: 29.6
click at [599, 321] on div at bounding box center [602, 334] width 63 height 34
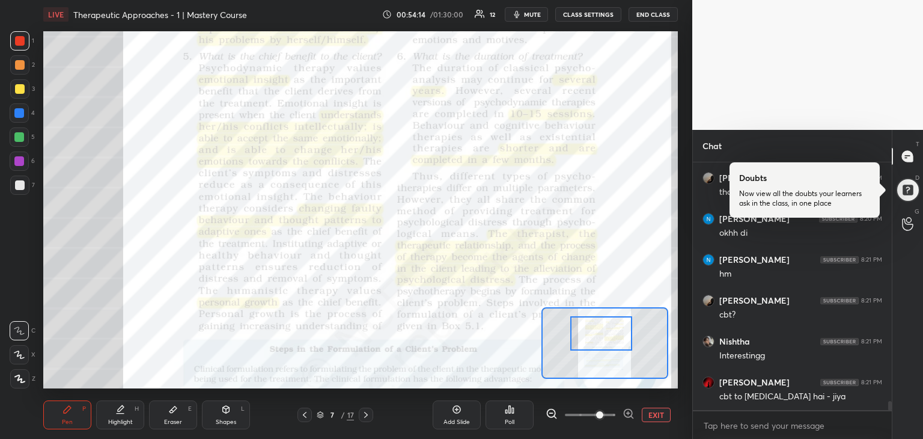
scroll to position [6821, 0]
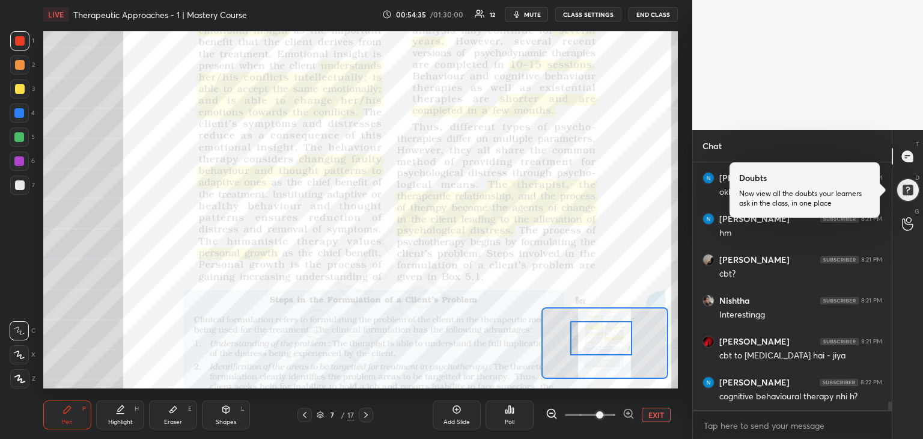
click at [630, 350] on div at bounding box center [601, 338] width 63 height 34
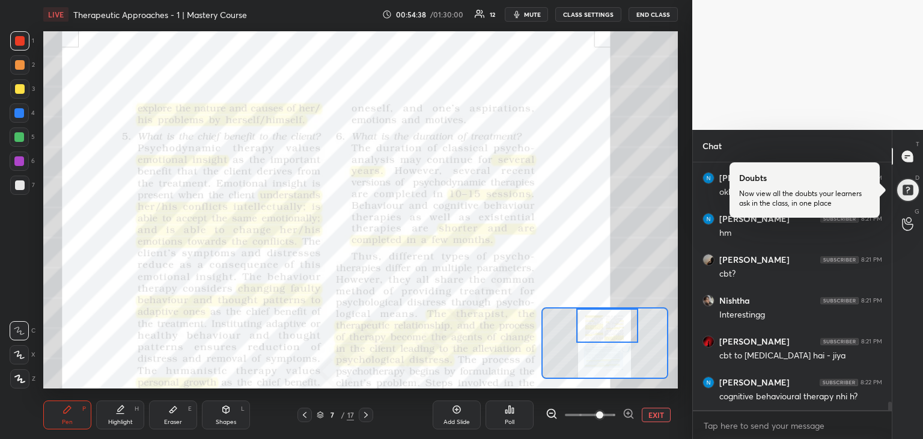
drag, startPoint x: 611, startPoint y: 369, endPoint x: 606, endPoint y: 312, distance: 57.4
click at [606, 312] on div at bounding box center [607, 325] width 63 height 34
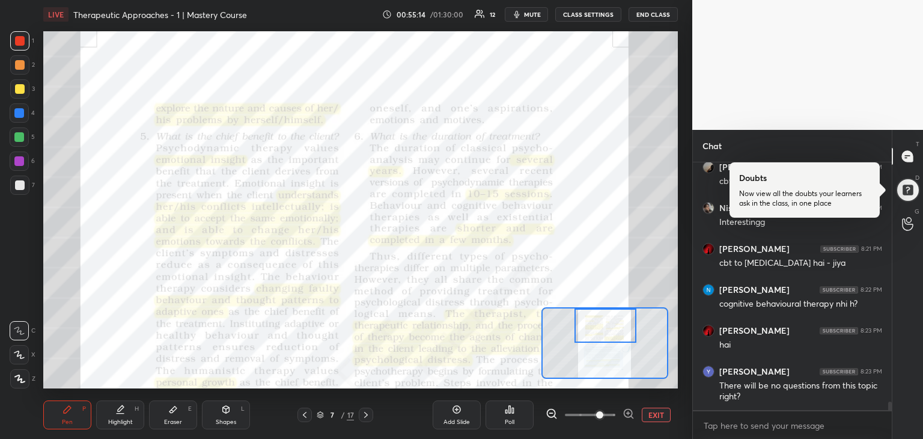
scroll to position [6955, 0]
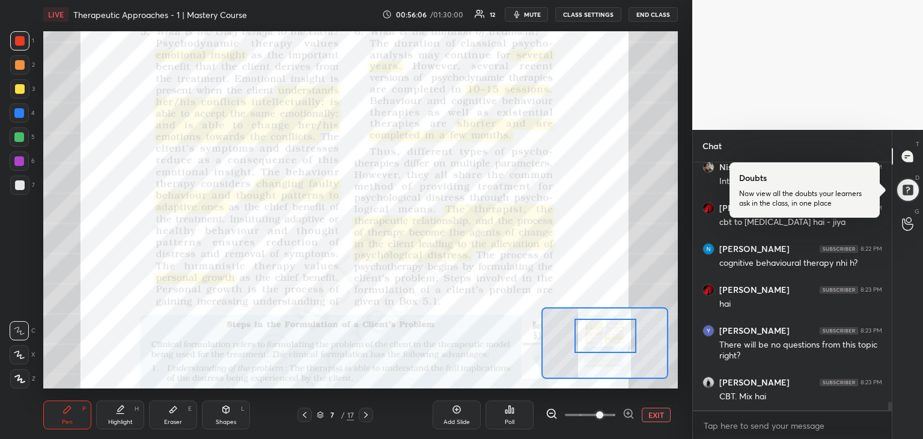
drag, startPoint x: 625, startPoint y: 320, endPoint x: 625, endPoint y: 332, distance: 12.0
click at [625, 332] on div at bounding box center [606, 336] width 63 height 34
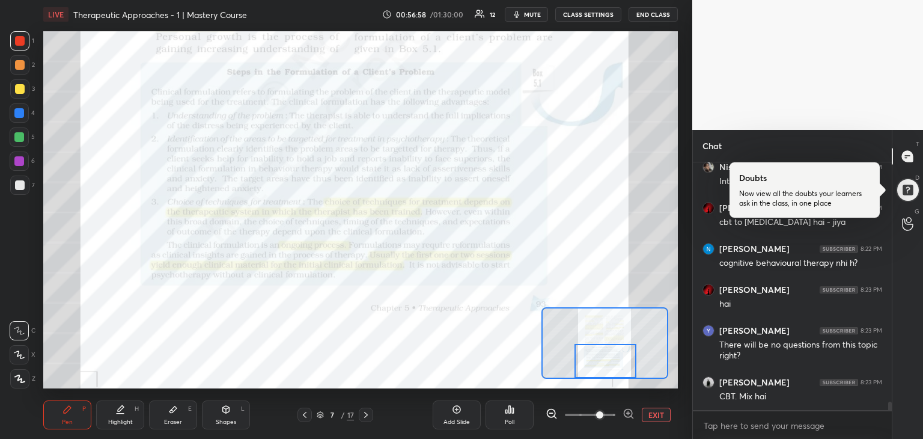
drag, startPoint x: 606, startPoint y: 332, endPoint x: 606, endPoint y: 358, distance: 25.8
click at [606, 358] on div at bounding box center [606, 361] width 63 height 34
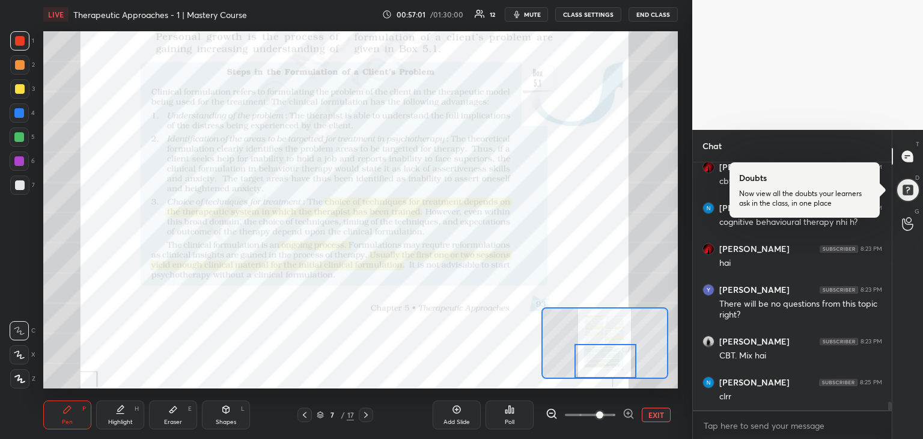
click at [607, 361] on div at bounding box center [606, 361] width 63 height 34
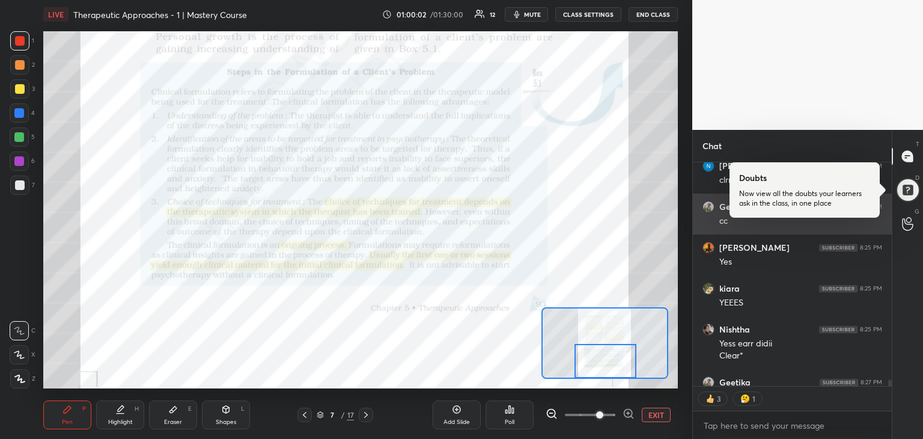
scroll to position [7236, 0]
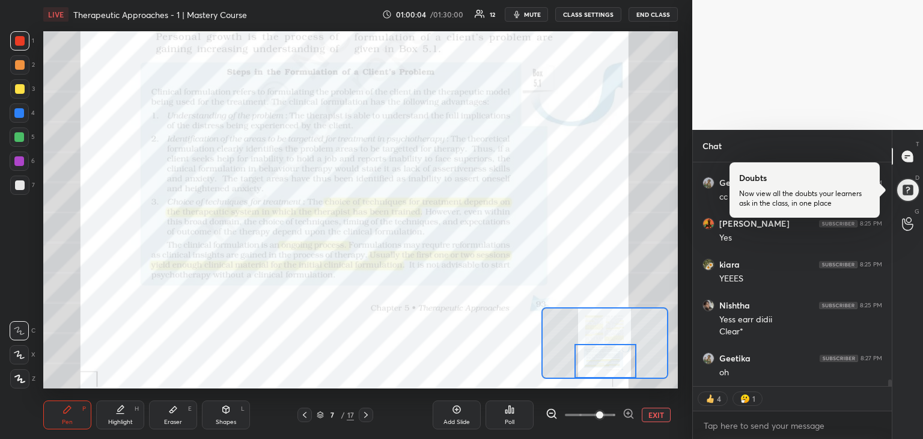
click at [613, 356] on div at bounding box center [606, 361] width 63 height 34
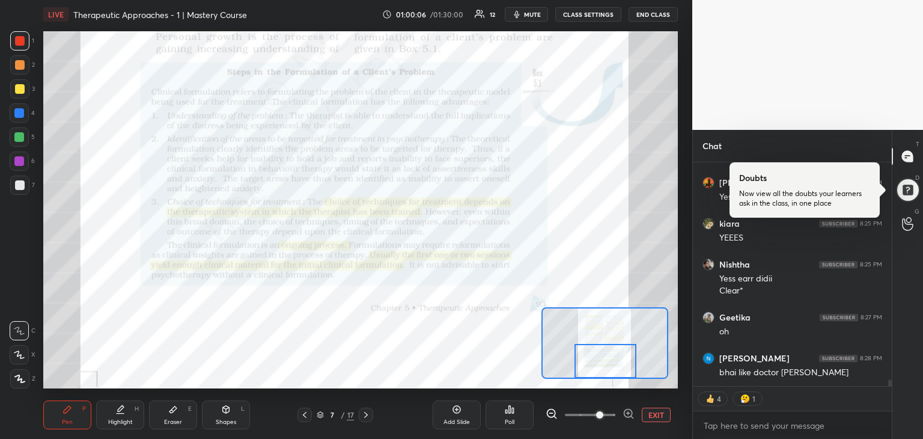
click at [361, 418] on icon at bounding box center [366, 415] width 10 height 10
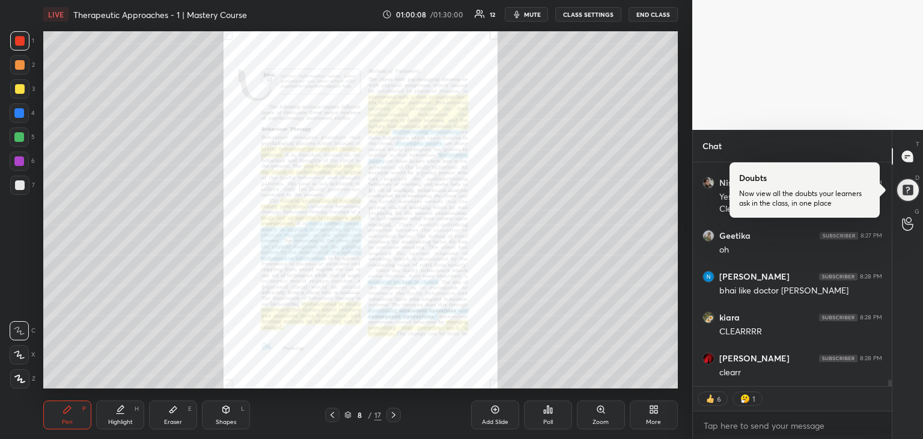
scroll to position [7399, 0]
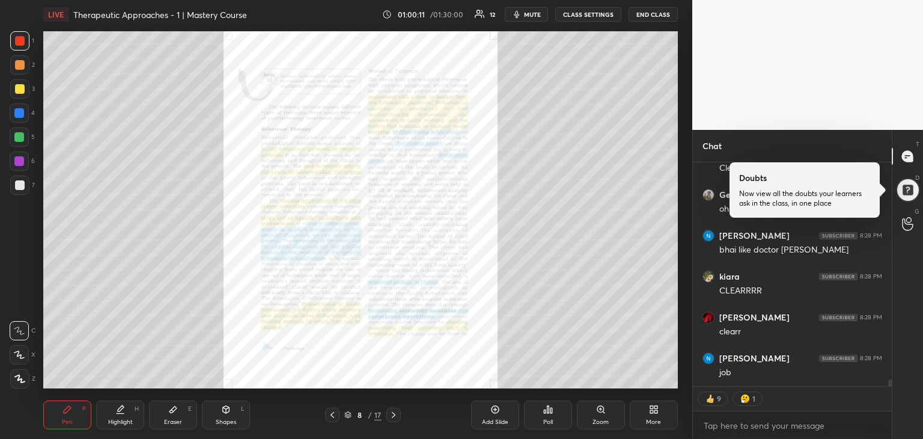
click at [611, 417] on div "Zoom" at bounding box center [601, 414] width 48 height 29
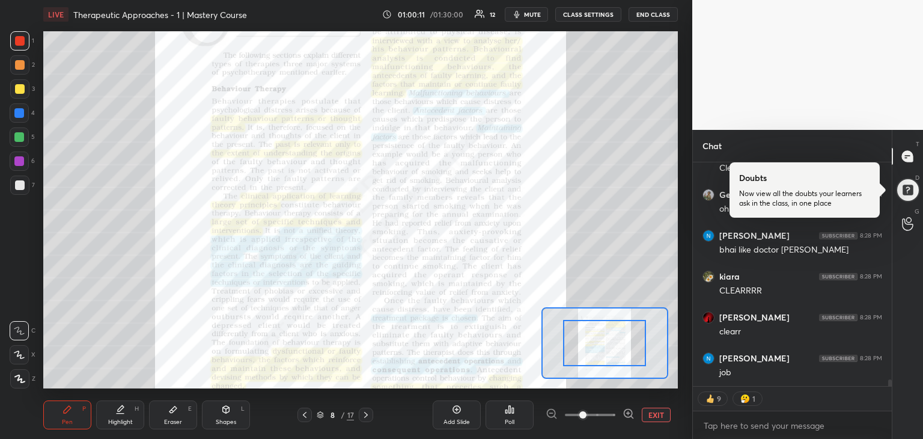
scroll to position [7440, 0]
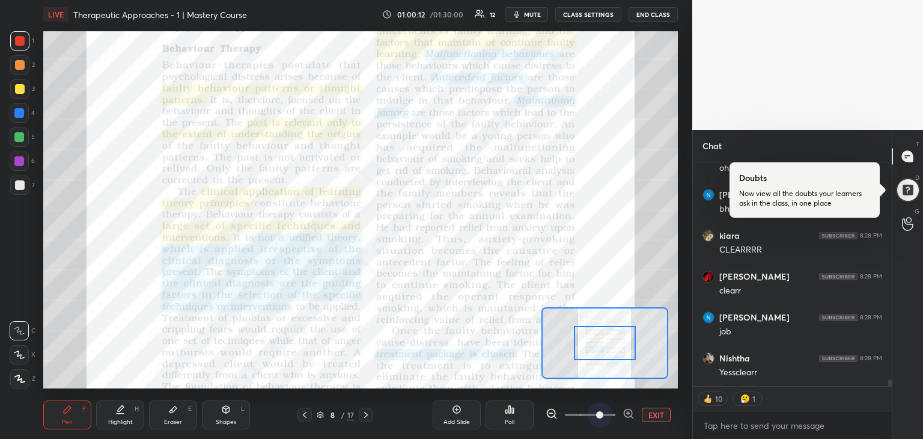
click at [606, 416] on span at bounding box center [590, 415] width 50 height 18
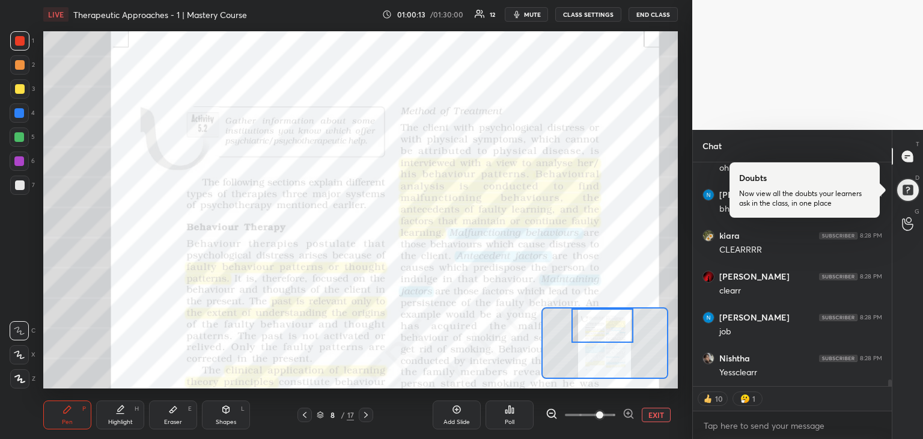
click at [594, 304] on div "Setting up your live class Poll for secs No correct answer Start poll" at bounding box center [360, 209] width 635 height 357
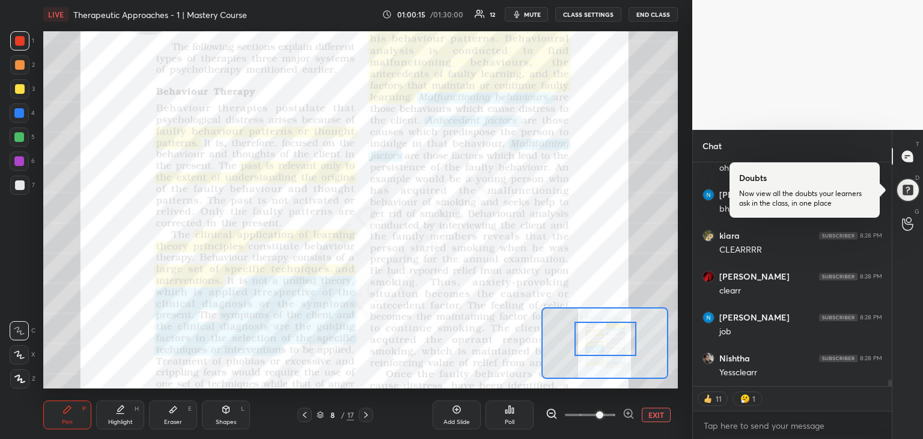
drag, startPoint x: 596, startPoint y: 328, endPoint x: 600, endPoint y: 341, distance: 13.7
click at [600, 341] on div at bounding box center [606, 339] width 63 height 34
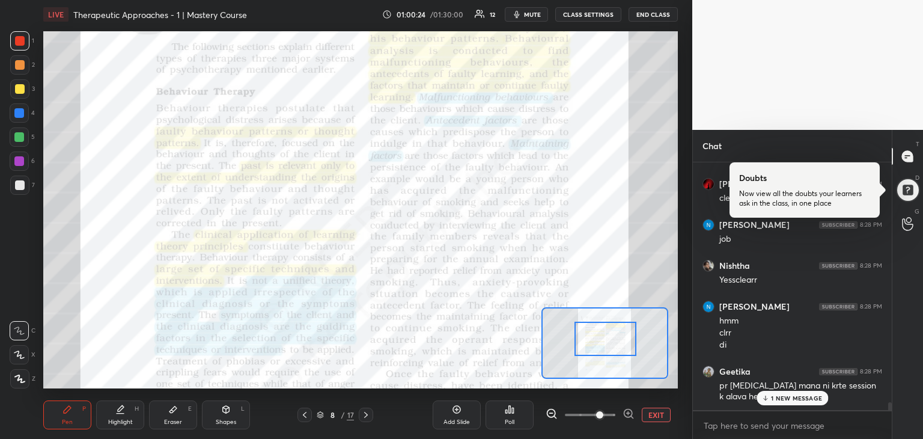
scroll to position [7533, 0]
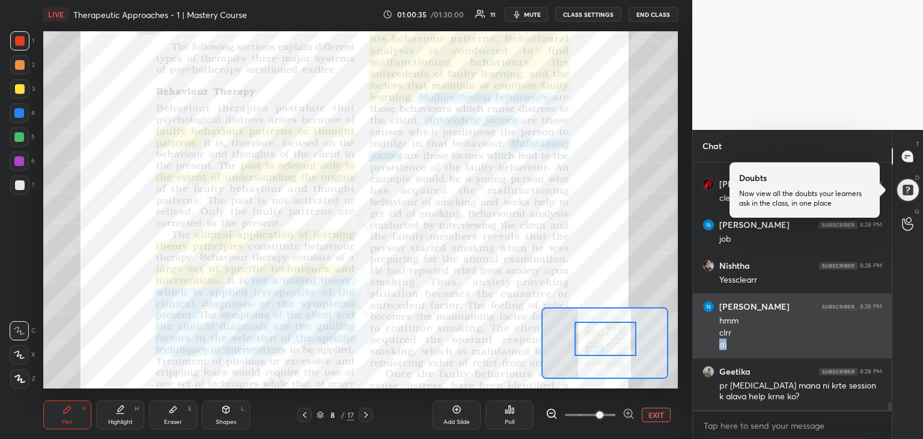
drag, startPoint x: 828, startPoint y: 338, endPoint x: 821, endPoint y: 331, distance: 9.8
click at [821, 331] on div "clrr" at bounding box center [801, 333] width 163 height 12
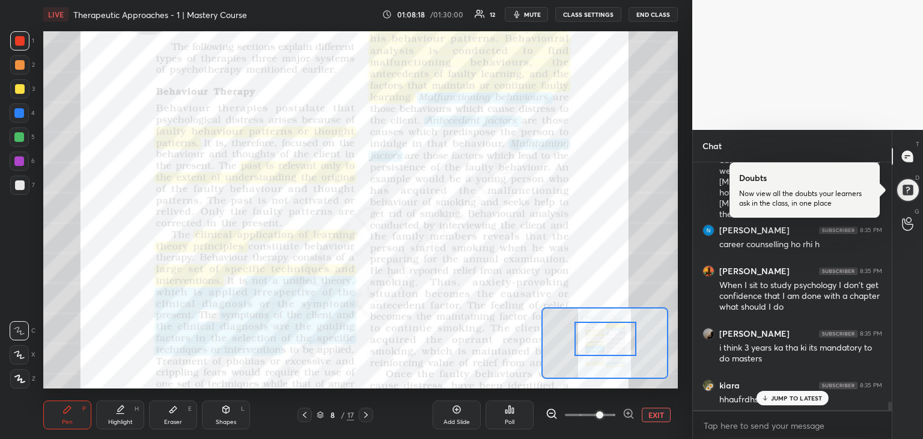
scroll to position [9440, 0]
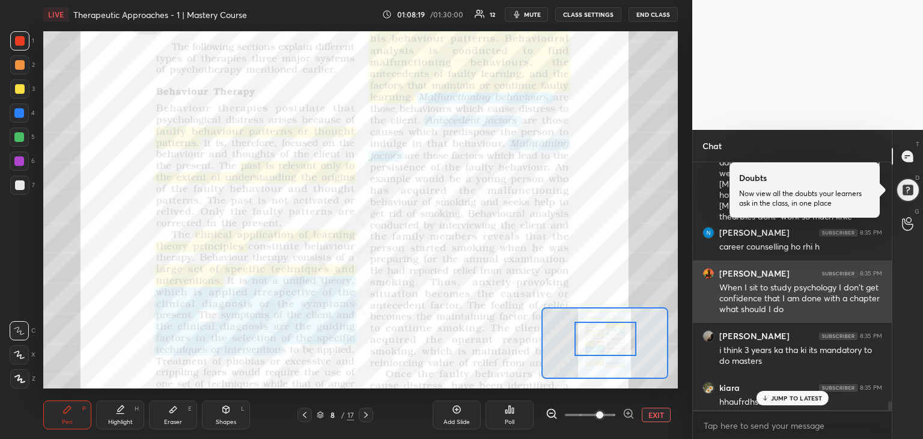
click at [843, 284] on div "When I sit to study psychology I don't get confidence that I am done with a cha…" at bounding box center [801, 299] width 163 height 34
click at [845, 318] on div "[PERSON_NAME] 8:35 PM When I sit to study psychology I don't get confidence tha…" at bounding box center [792, 291] width 199 height 63
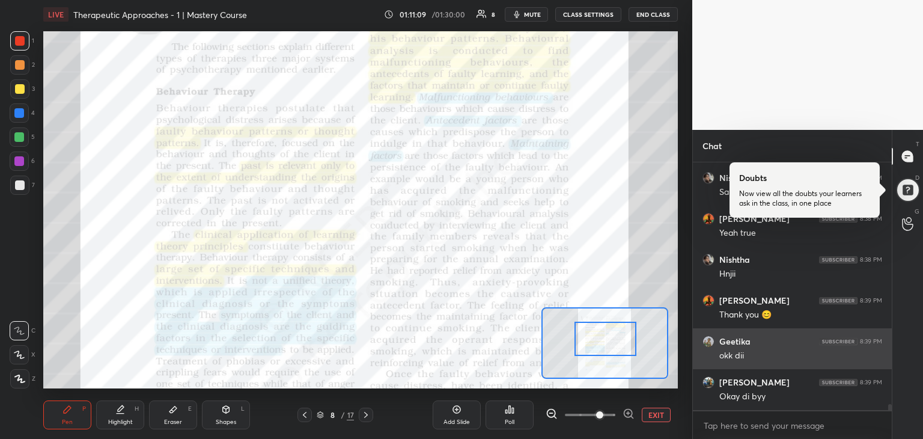
scroll to position [10247, 0]
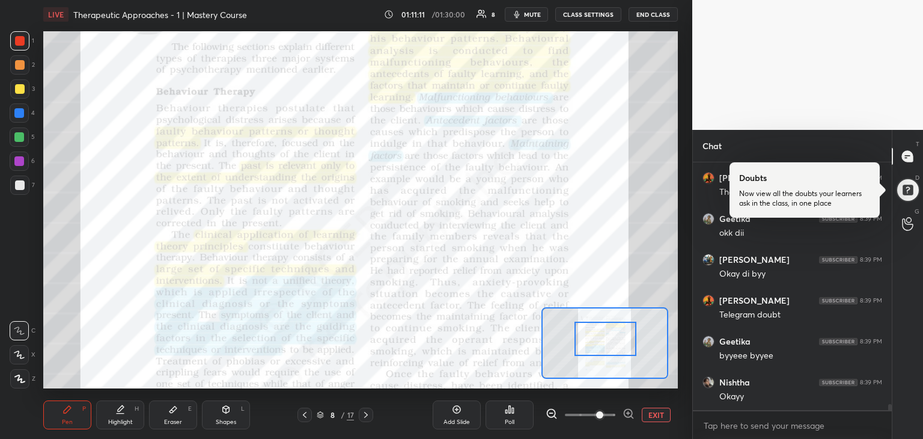
click at [649, 9] on button "END CLASS" at bounding box center [653, 14] width 49 height 14
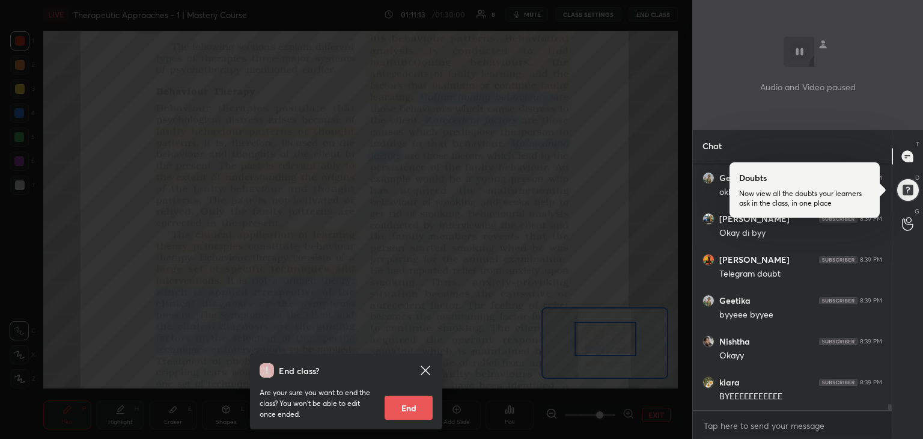
scroll to position [10370, 0]
click at [409, 415] on button "End" at bounding box center [409, 408] width 48 height 24
type textarea "x"
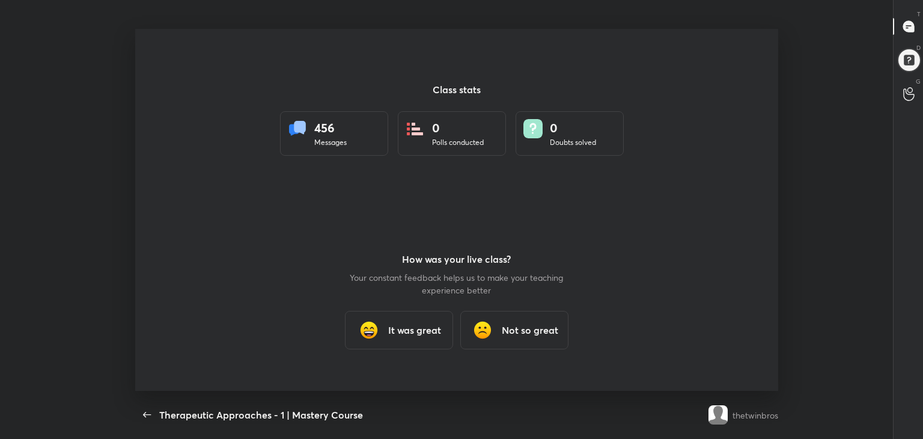
scroll to position [0, 0]
